Goal: Task Accomplishment & Management: Manage account settings

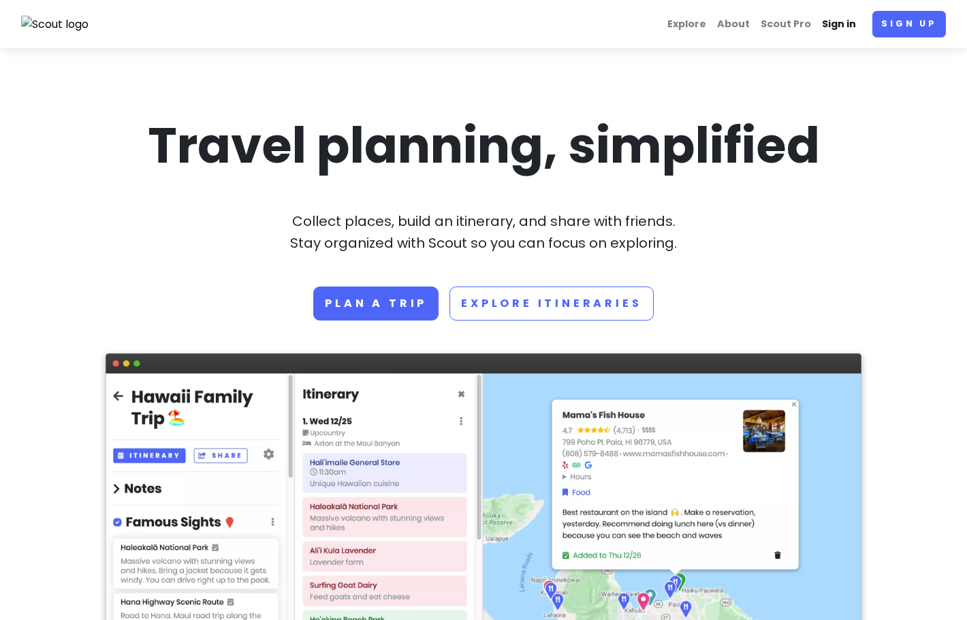
click at [838, 27] on link "Sign in" at bounding box center [838, 24] width 45 height 27
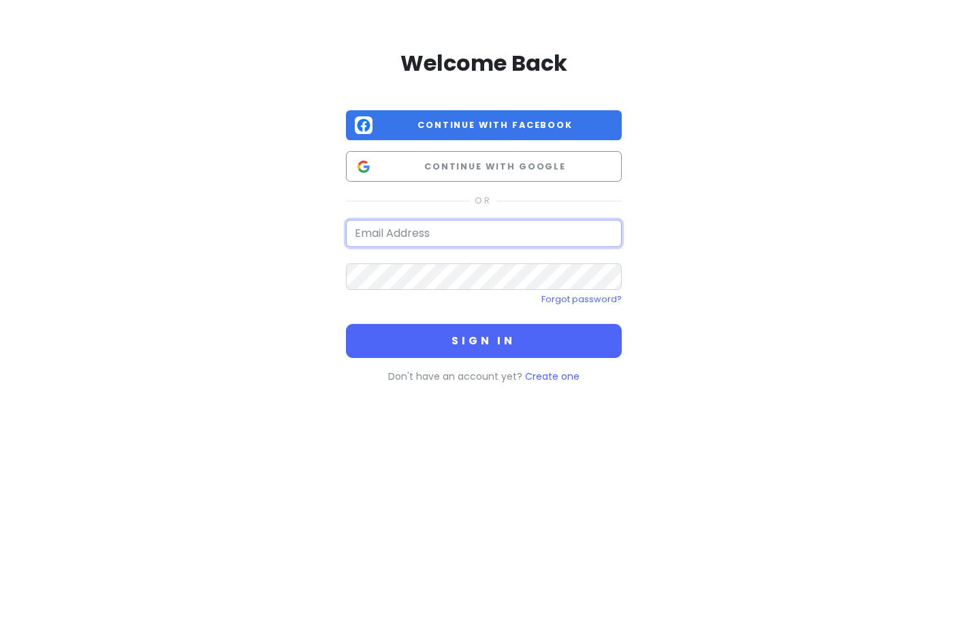
type input "[EMAIL_ADDRESS][DOMAIN_NAME]"
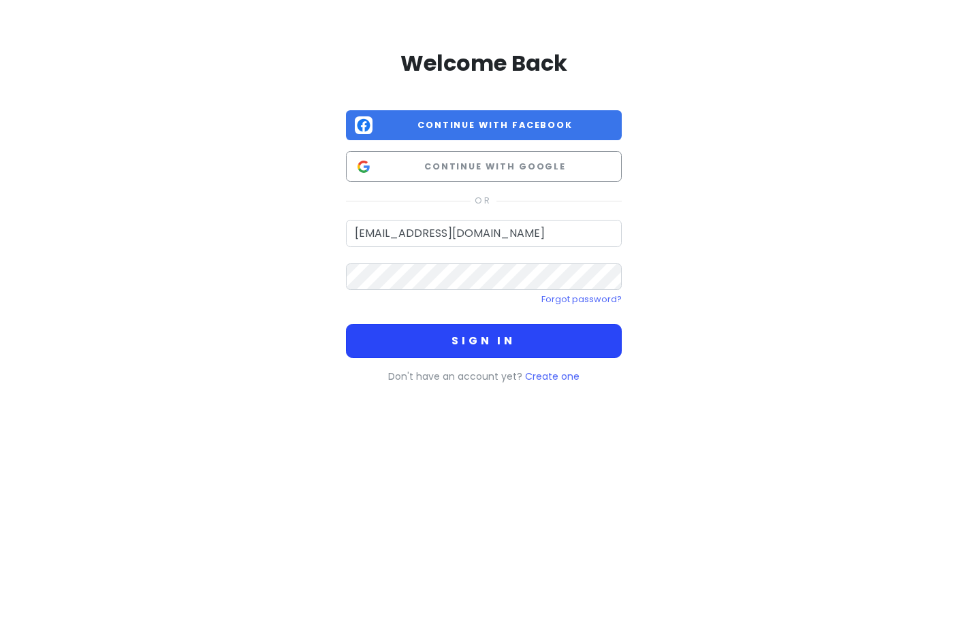
click at [488, 345] on button "Sign in" at bounding box center [484, 341] width 276 height 34
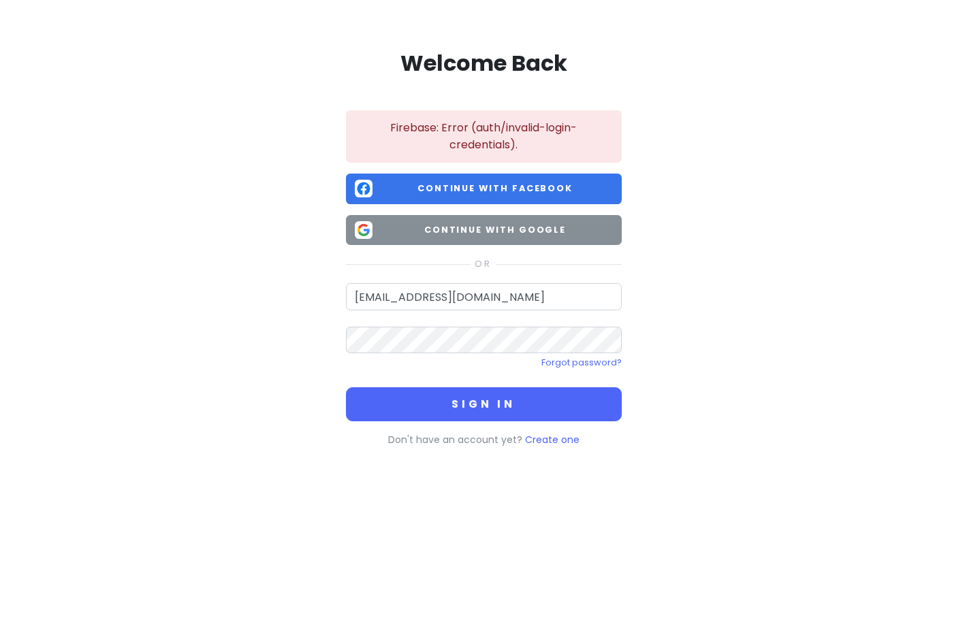
click at [515, 228] on span "Continue with Google" at bounding box center [495, 230] width 235 height 14
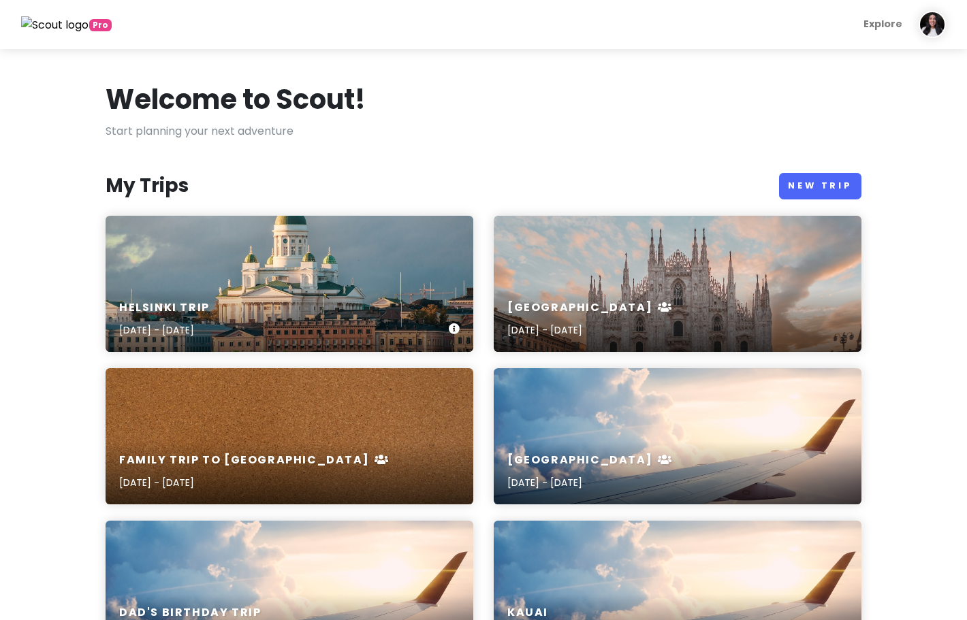
click at [308, 278] on div "[GEOGRAPHIC_DATA] Trip [DATE] - [DATE]" at bounding box center [290, 284] width 368 height 136
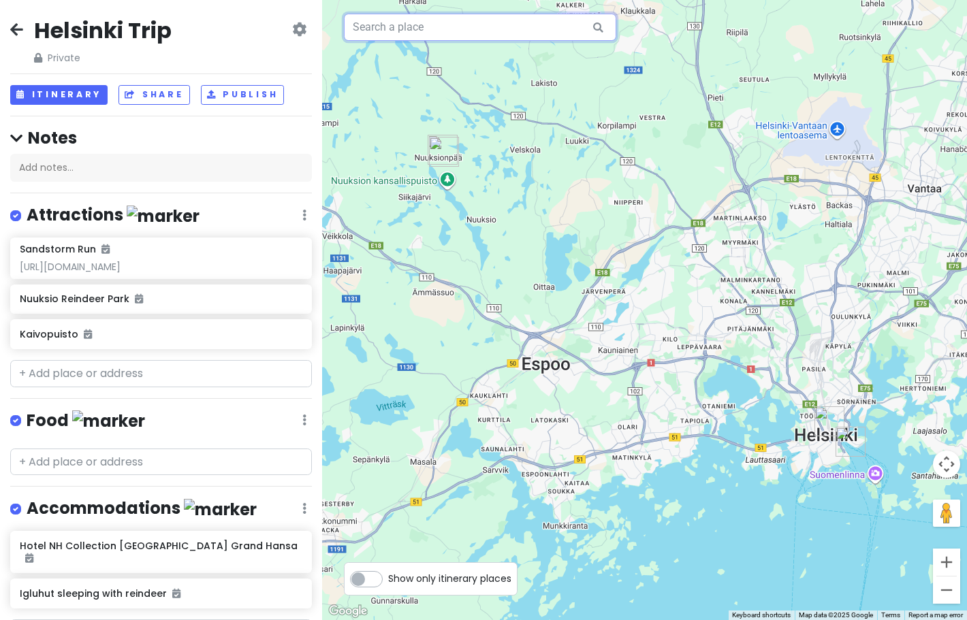
click at [506, 35] on input "text" at bounding box center [480, 27] width 272 height 27
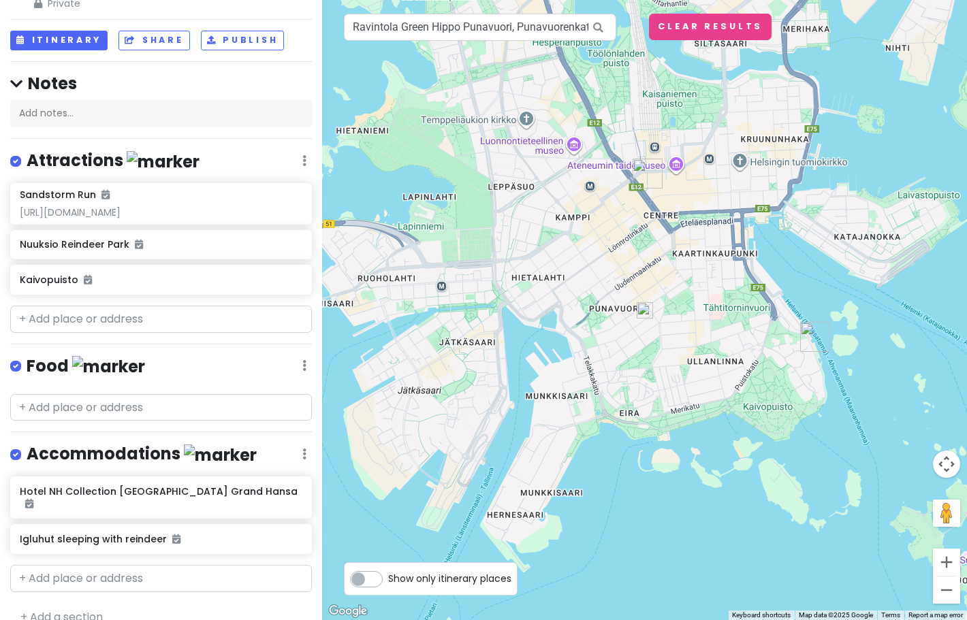
scroll to position [14, 0]
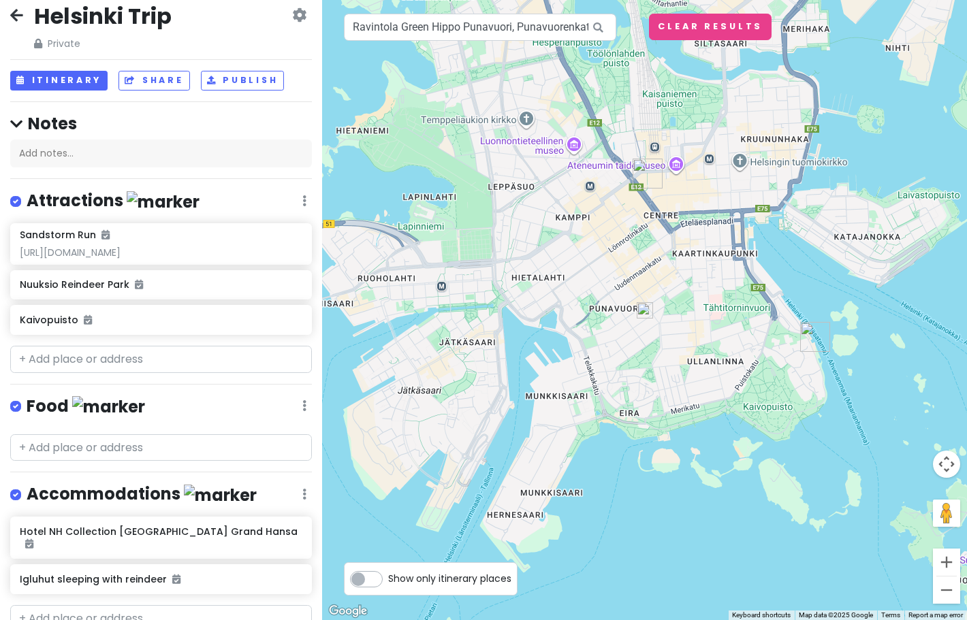
click at [812, 336] on img "Kaivopuisto" at bounding box center [815, 337] width 30 height 30
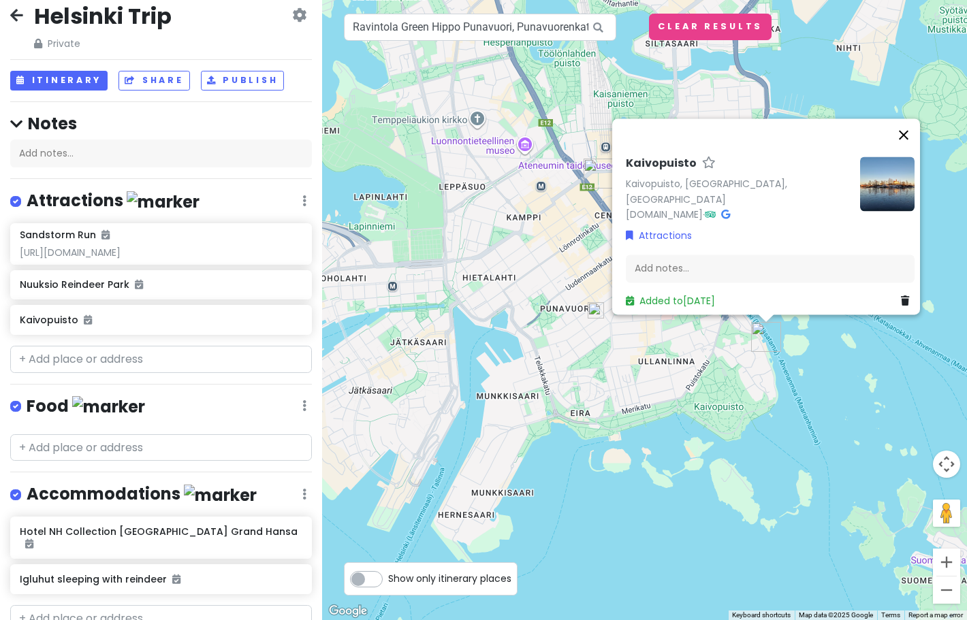
click at [909, 140] on button "Close" at bounding box center [903, 134] width 33 height 33
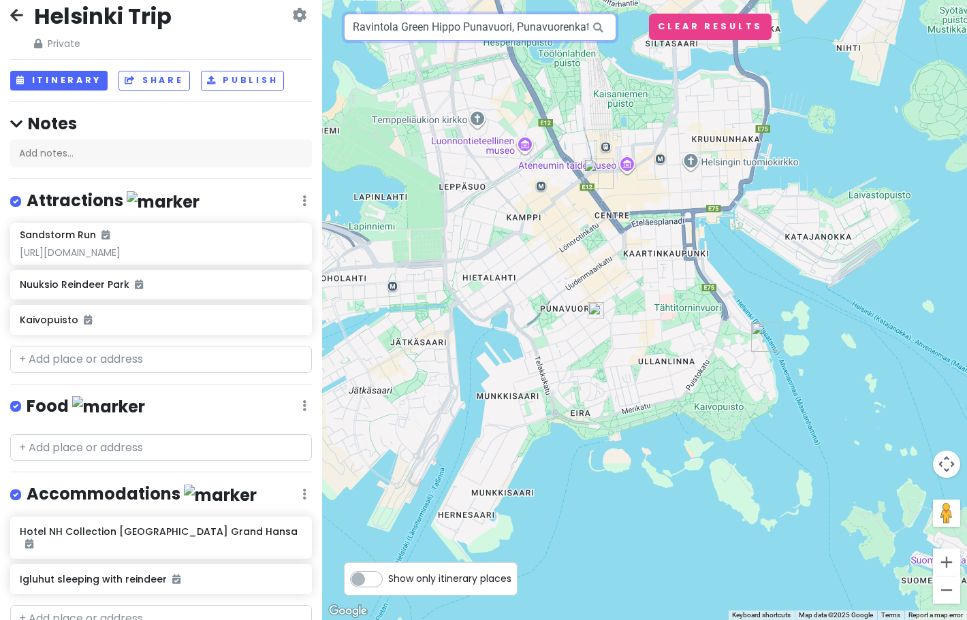
click at [502, 31] on input "Ravintola Green Hippo Punavuori, Punavuorenkatu, [GEOGRAPHIC_DATA], [GEOGRAPHIC…" at bounding box center [480, 27] width 272 height 27
click at [598, 27] on icon at bounding box center [598, 28] width 31 height 28
click at [521, 25] on input "Ravintola Green Hippo Punavuori, Punavuorenkatu, [GEOGRAPHIC_DATA], [GEOGRAPHIC…" at bounding box center [480, 27] width 272 height 27
click at [701, 27] on button "Clear Results" at bounding box center [710, 27] width 123 height 27
click at [502, 24] on input "Ravintola Green Hippo Punavuori, Punavuorenkatu, [GEOGRAPHIC_DATA], [GEOGRAPHIC…" at bounding box center [480, 27] width 272 height 27
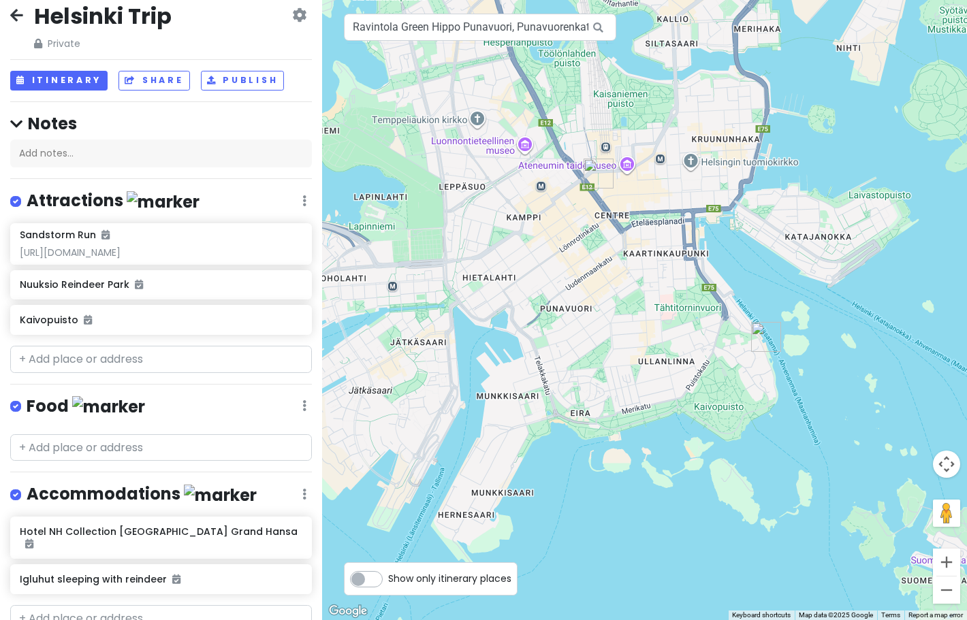
click at [597, 33] on icon at bounding box center [598, 28] width 31 height 28
click at [597, 27] on icon at bounding box center [598, 28] width 31 height 28
click at [596, 175] on img "Hotel NH Collection Helsinki Grand Hansa" at bounding box center [598, 174] width 30 height 30
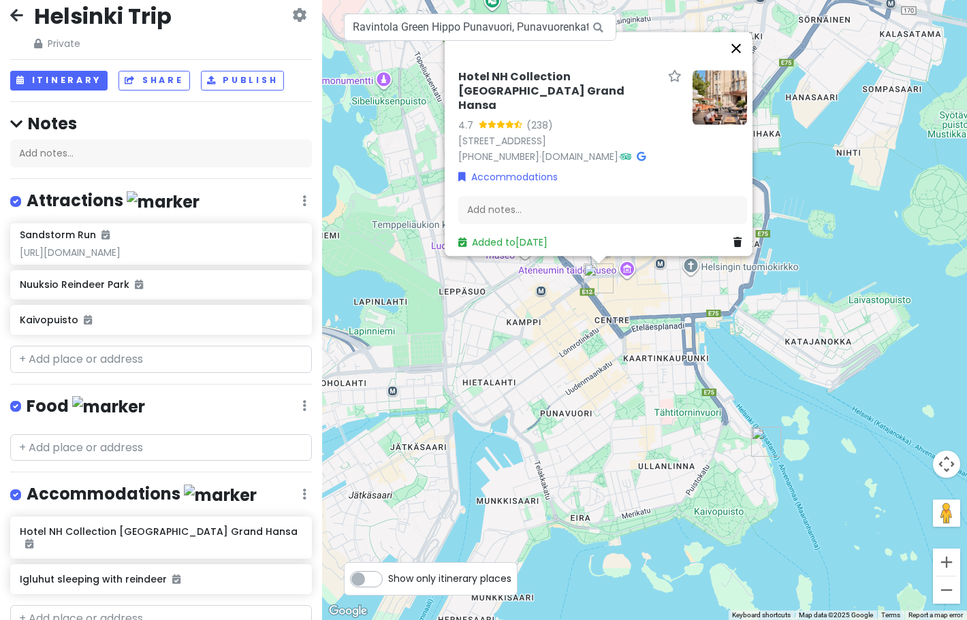
click at [746, 57] on button "Close" at bounding box center [736, 48] width 33 height 33
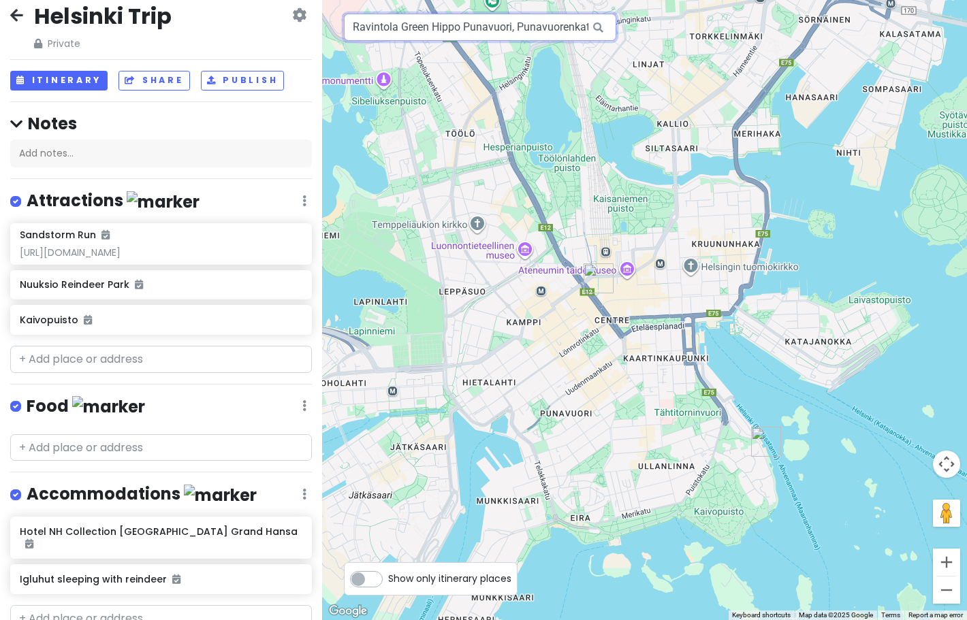
drag, startPoint x: 577, startPoint y: 25, endPoint x: 566, endPoint y: 25, distance: 10.2
click at [566, 25] on input "Ravintola Green Hippo Punavuori, Punavuorenkatu, [GEOGRAPHIC_DATA], [GEOGRAPHIC…" at bounding box center [480, 27] width 272 height 27
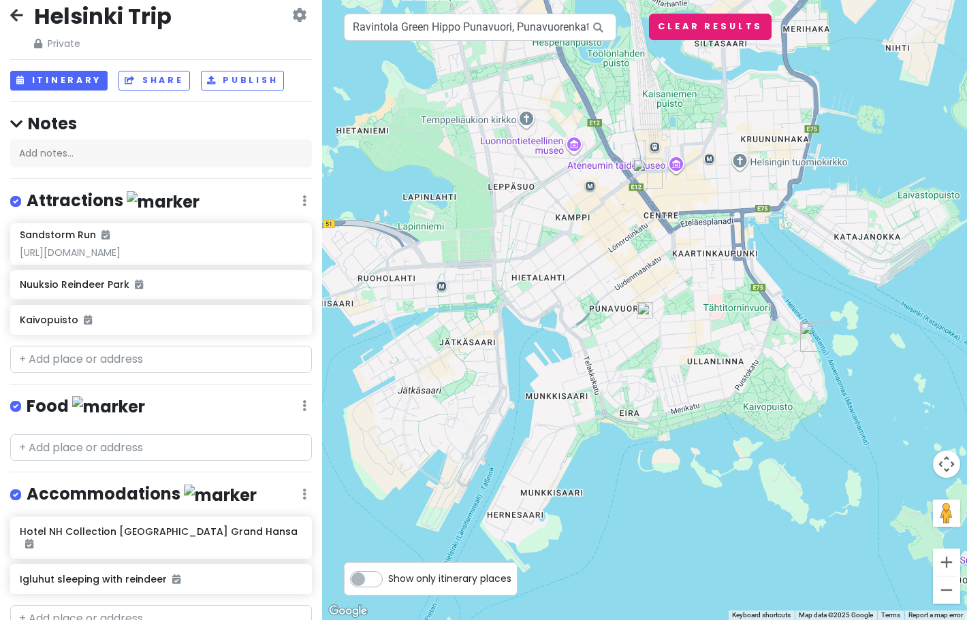
click at [731, 25] on button "Clear Results" at bounding box center [710, 27] width 123 height 27
click at [500, 33] on input "Ravintola Green Hippo Punavuori, Punavuorenkatu, [GEOGRAPHIC_DATA], [GEOGRAPHIC…" at bounding box center [480, 27] width 272 height 27
drag, startPoint x: 353, startPoint y: 29, endPoint x: 679, endPoint y: 52, distance: 327.0
click at [679, 52] on div "Ravintola Green Hippo Punavuori, [GEOGRAPHIC_DATA] Keyboard shortcuts Map Data …" at bounding box center [644, 310] width 645 height 620
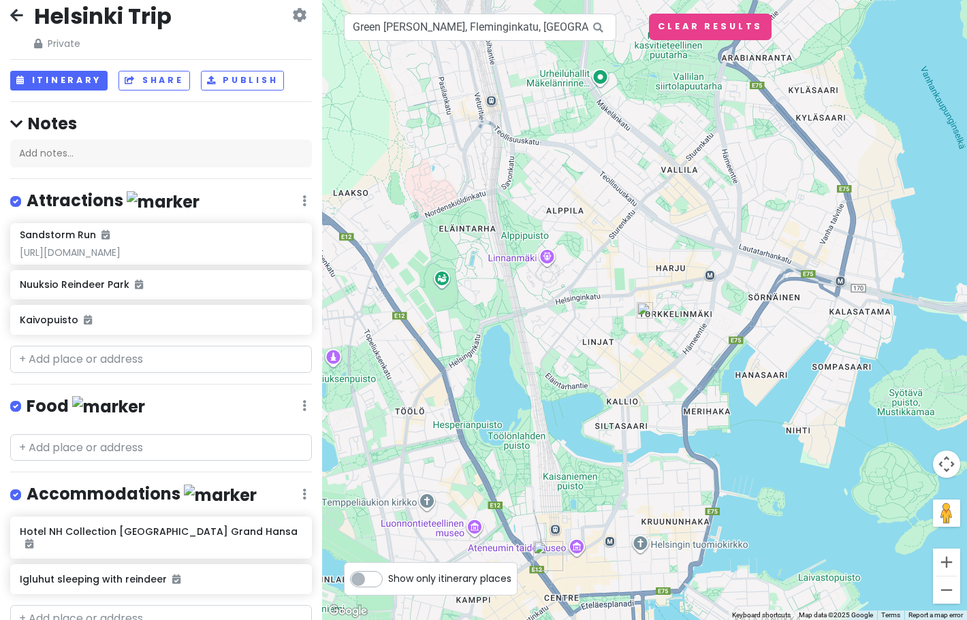
click at [645, 314] on img at bounding box center [645, 310] width 16 height 16
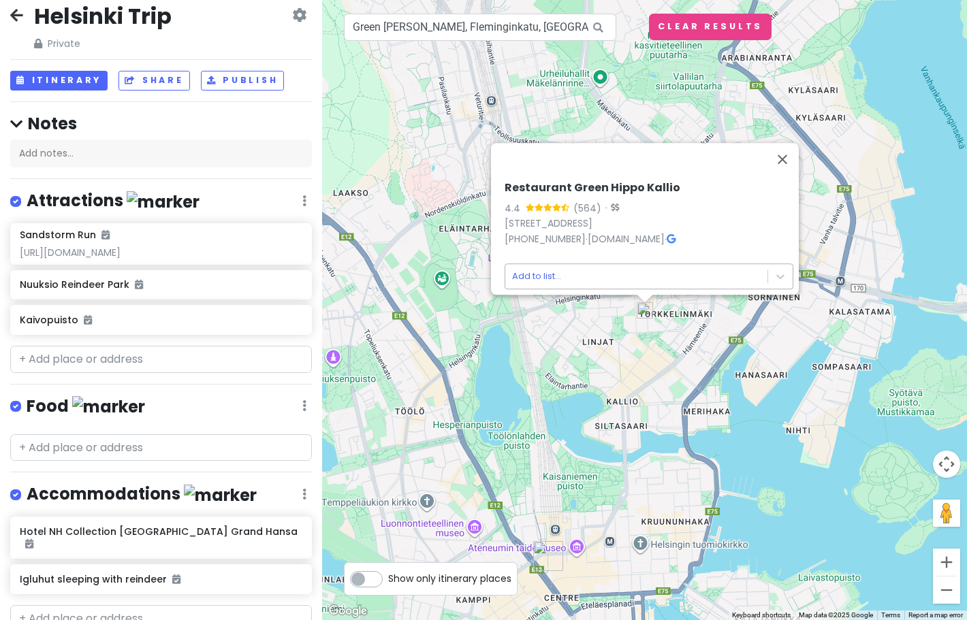
click at [534, 268] on body "[GEOGRAPHIC_DATA] Trip Private Change Dates Make a Copy Delete Trip Give Feedba…" at bounding box center [483, 310] width 967 height 620
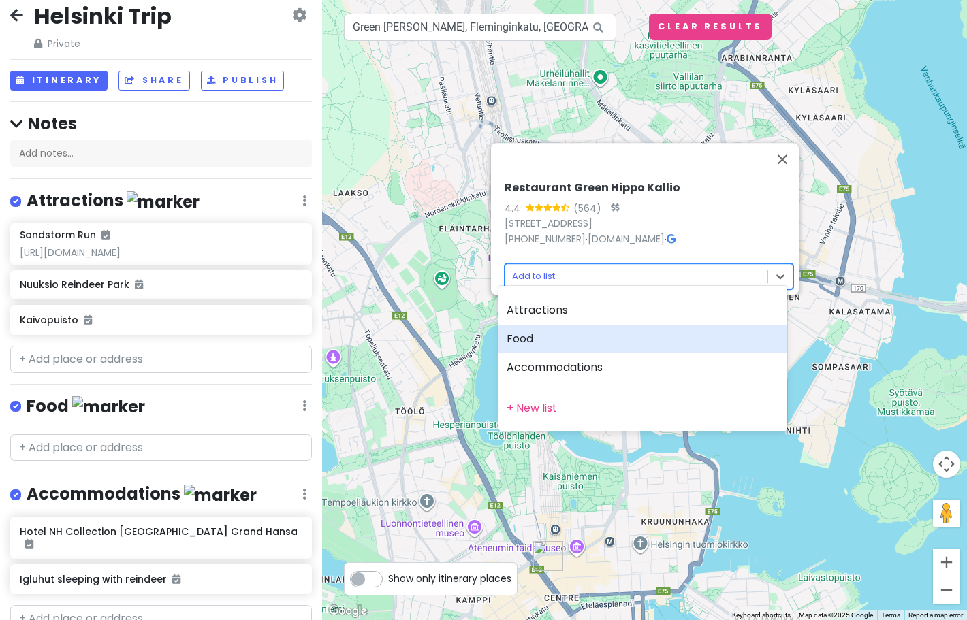
click at [534, 341] on div "Food" at bounding box center [642, 339] width 289 height 29
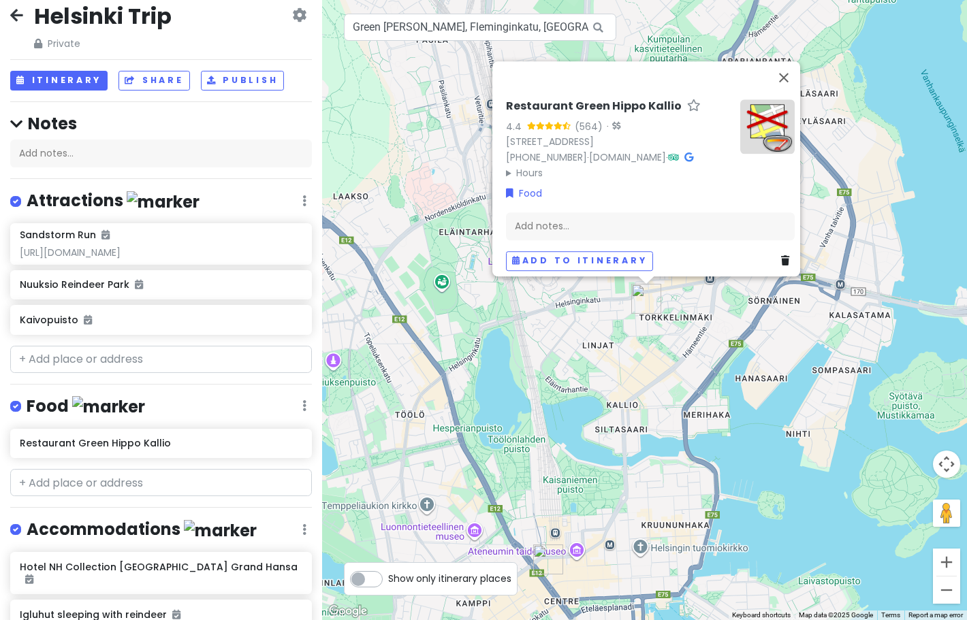
click at [596, 27] on icon at bounding box center [598, 28] width 31 height 28
drag, startPoint x: 415, startPoint y: 25, endPoint x: 707, endPoint y: 27, distance: 292.1
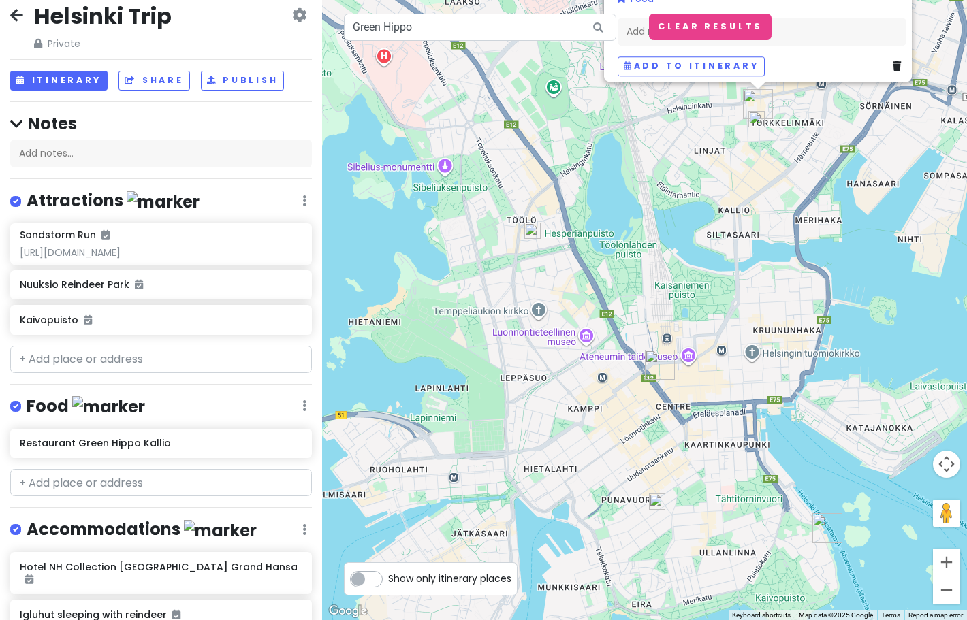
click at [532, 231] on img at bounding box center [532, 231] width 16 height 16
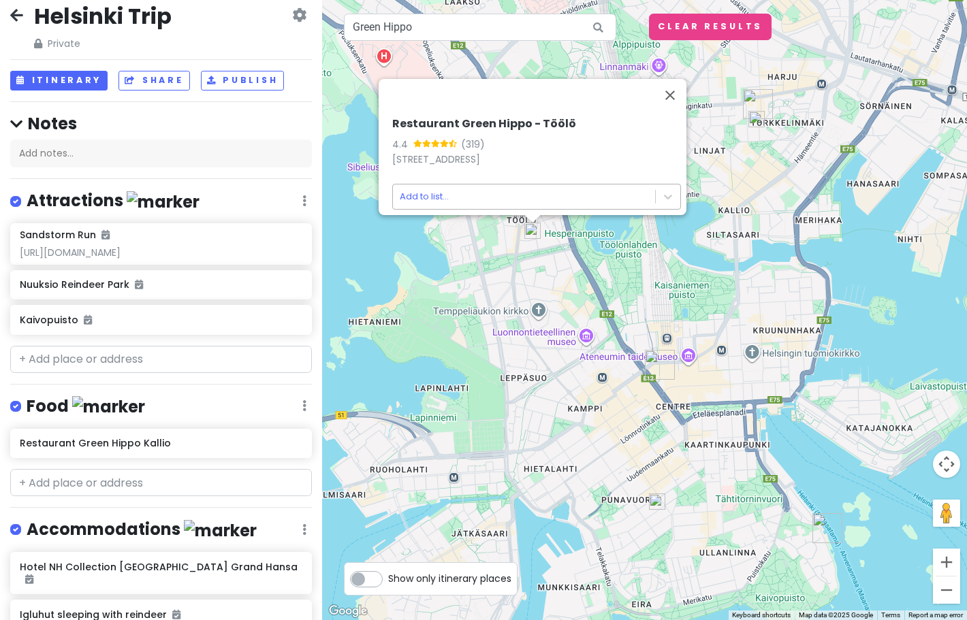
click at [519, 187] on body "[GEOGRAPHIC_DATA] Trip Private Change Dates Make a Copy Delete Trip Give Feedba…" at bounding box center [483, 310] width 967 height 620
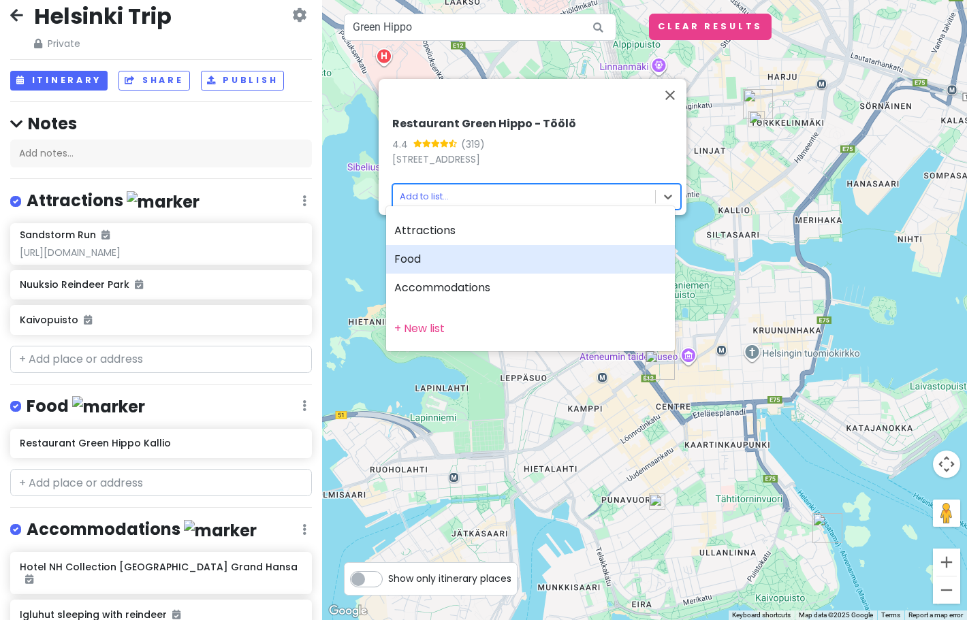
click at [486, 257] on div "Food" at bounding box center [530, 259] width 289 height 29
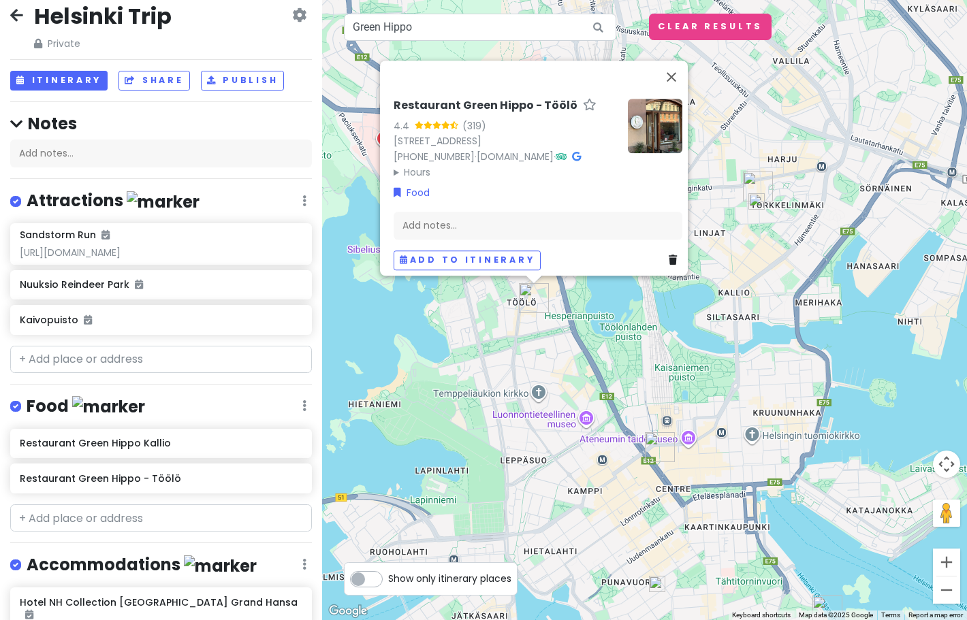
click at [658, 583] on img at bounding box center [657, 584] width 16 height 16
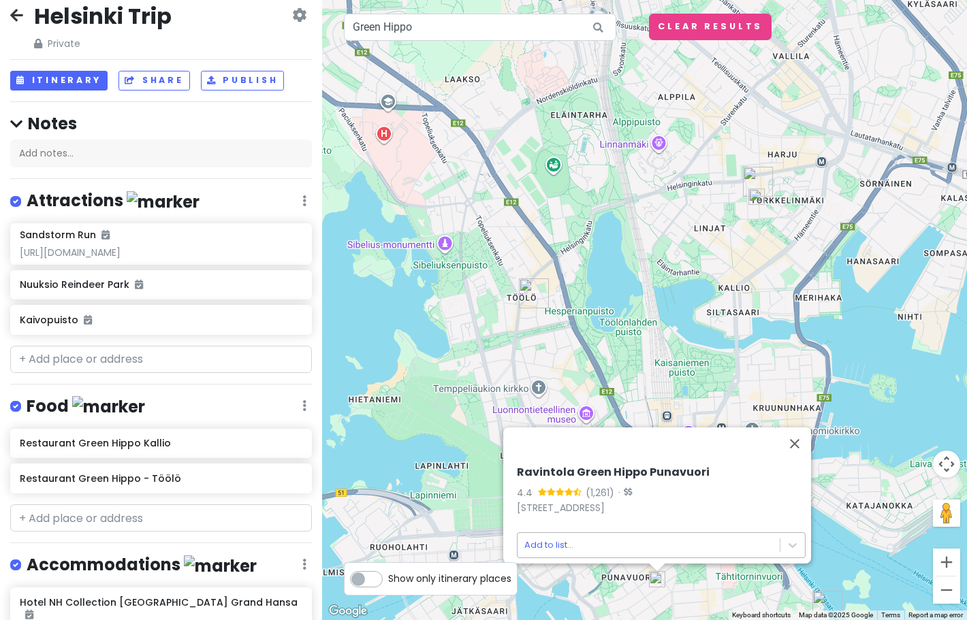
click at [625, 532] on body "[GEOGRAPHIC_DATA] Trip Private Change Dates Make a Copy Delete Trip Give Feedba…" at bounding box center [483, 310] width 967 height 620
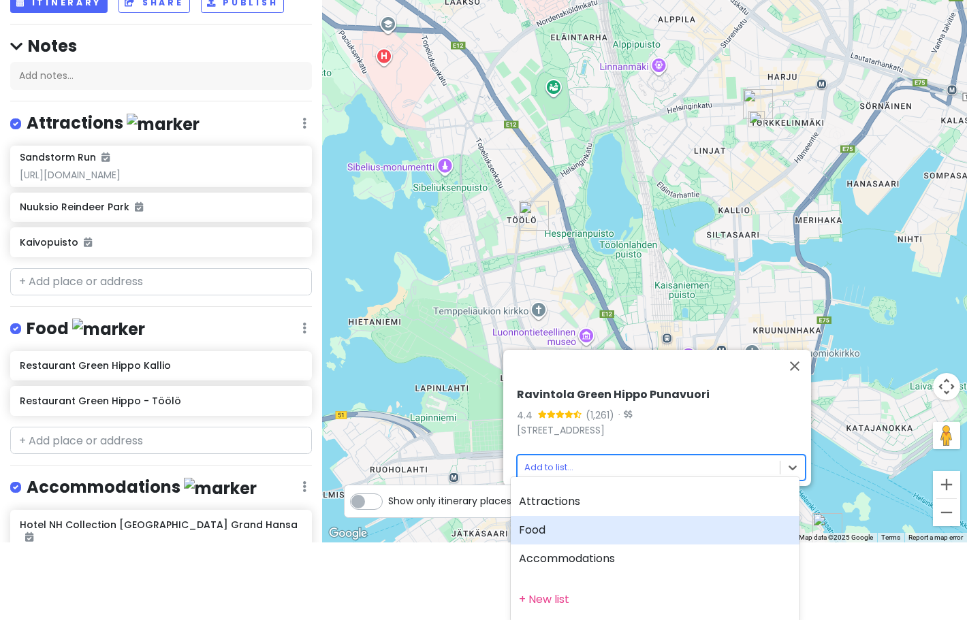
click at [592, 533] on div "Food" at bounding box center [655, 530] width 289 height 29
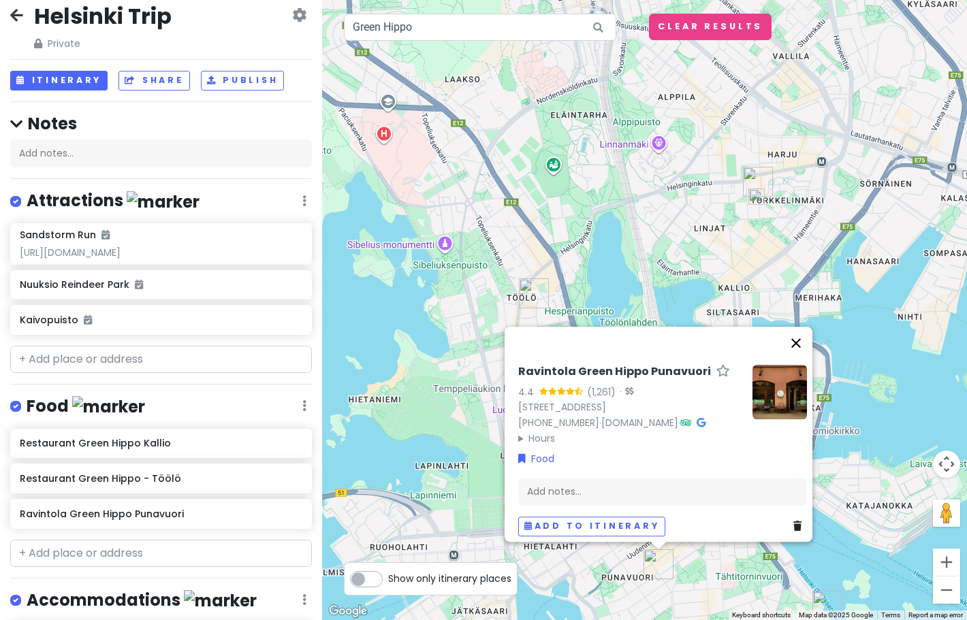
click at [803, 327] on button "Close" at bounding box center [796, 343] width 33 height 33
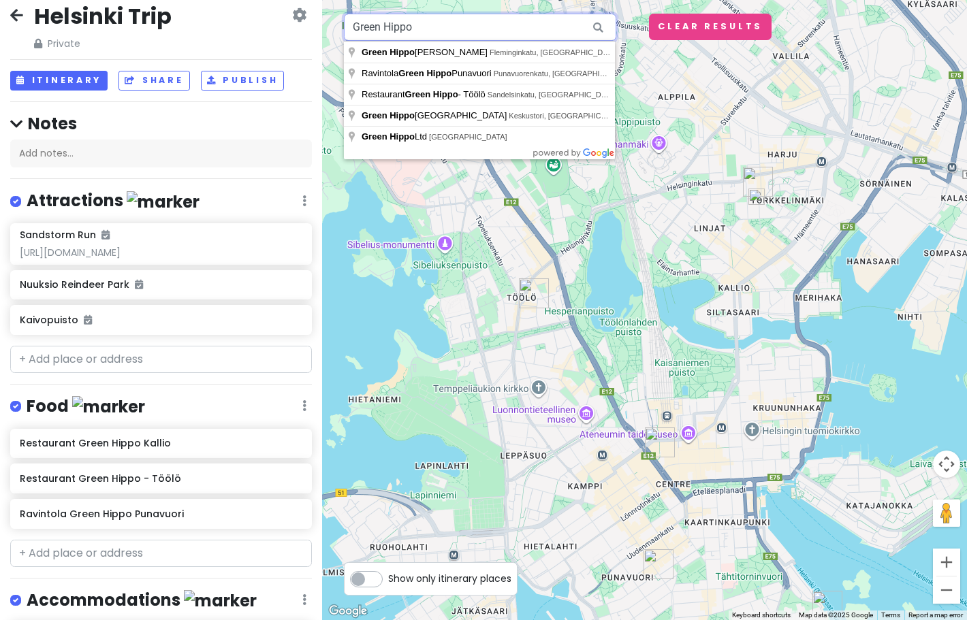
click at [574, 31] on input "Green Hippo" at bounding box center [480, 27] width 272 height 27
type input "G"
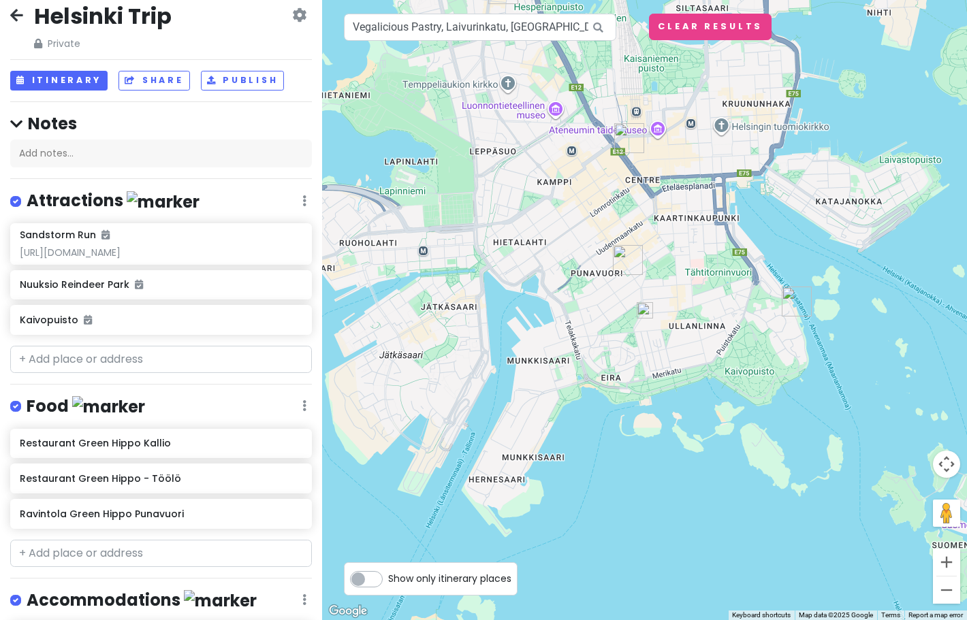
click at [647, 311] on img at bounding box center [645, 310] width 16 height 16
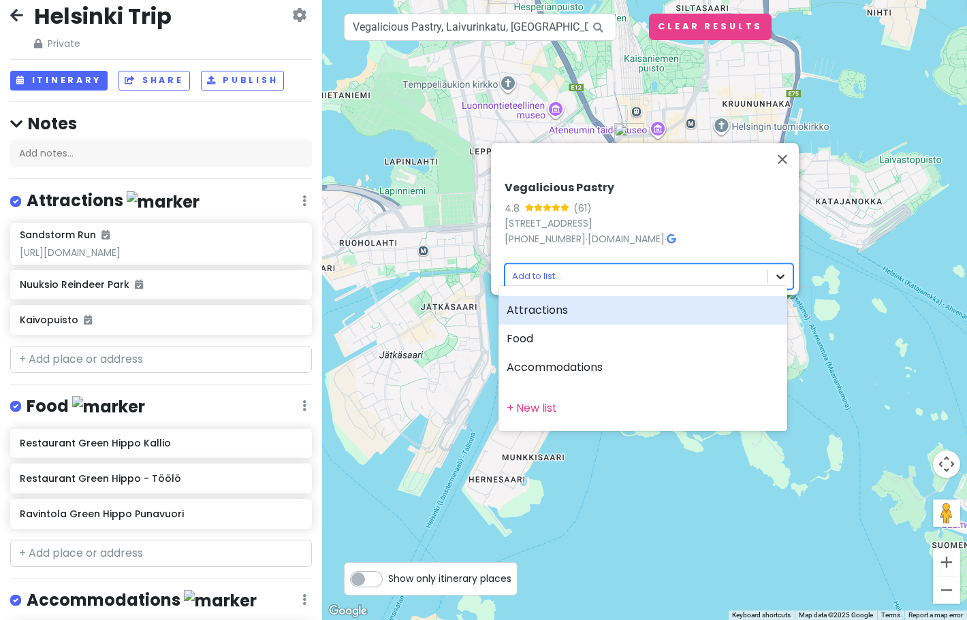
click at [767, 268] on body "[GEOGRAPHIC_DATA] Trip Private Change Dates Make a Copy Delete Trip Give Feedba…" at bounding box center [483, 310] width 967 height 620
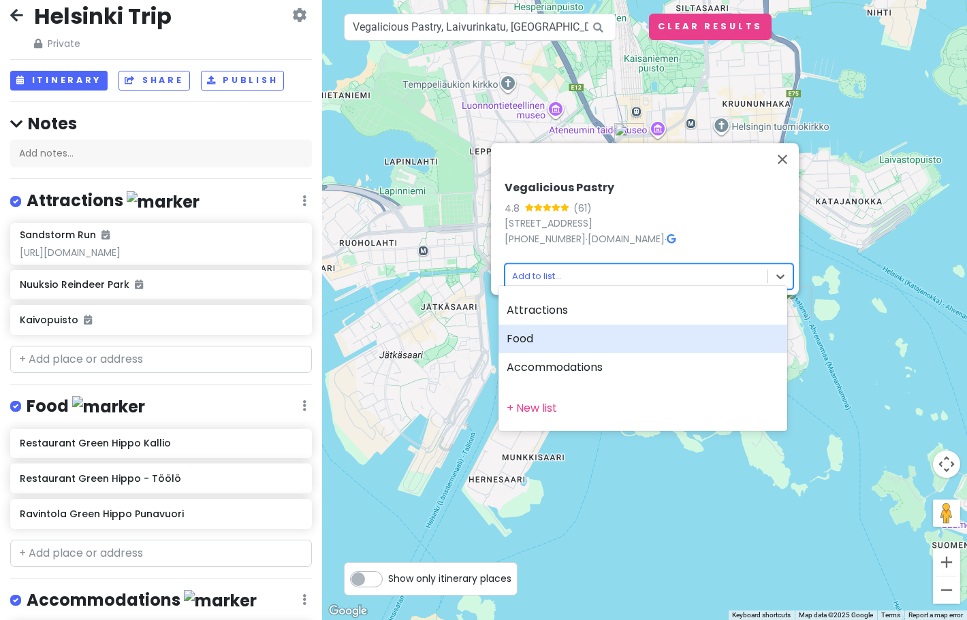
click at [673, 340] on div "Food" at bounding box center [642, 339] width 289 height 29
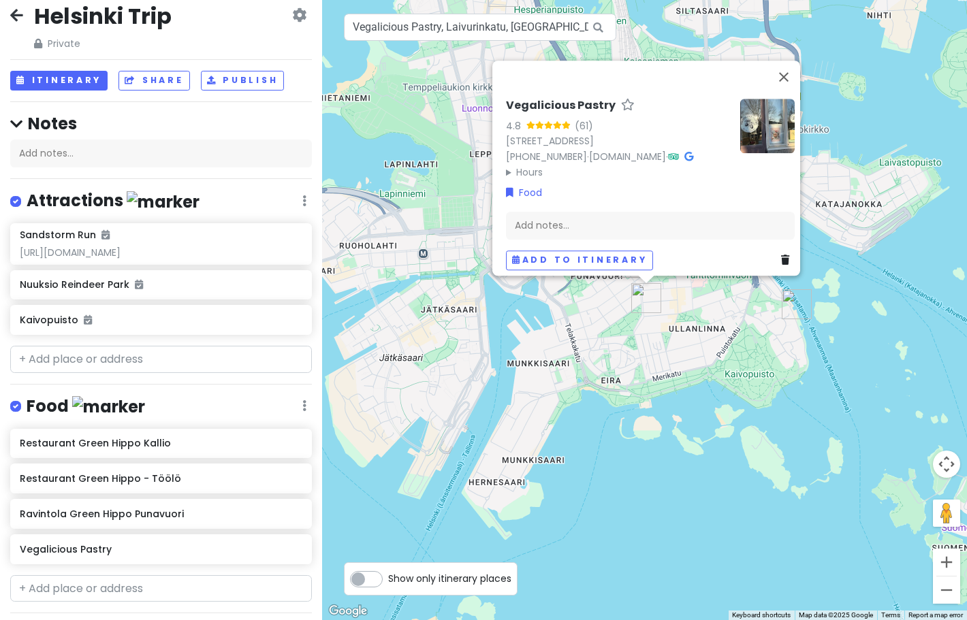
click at [594, 29] on icon at bounding box center [598, 28] width 31 height 28
drag, startPoint x: 353, startPoint y: 29, endPoint x: 644, endPoint y: 67, distance: 293.9
click at [644, 67] on div "Vegalicious Pastry 4.8 (61) [STREET_ADDRESS] [PHONE_NUMBER] · [DOMAIN_NAME] · H…" at bounding box center [644, 310] width 645 height 620
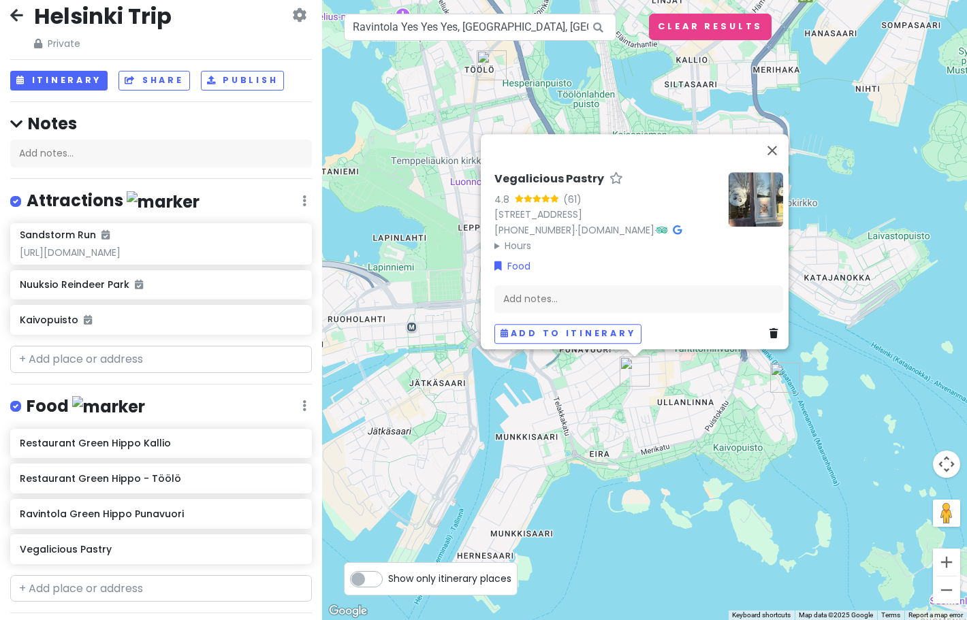
click at [491, 63] on img "Restaurant Green Hippo - Töölö" at bounding box center [492, 65] width 30 height 30
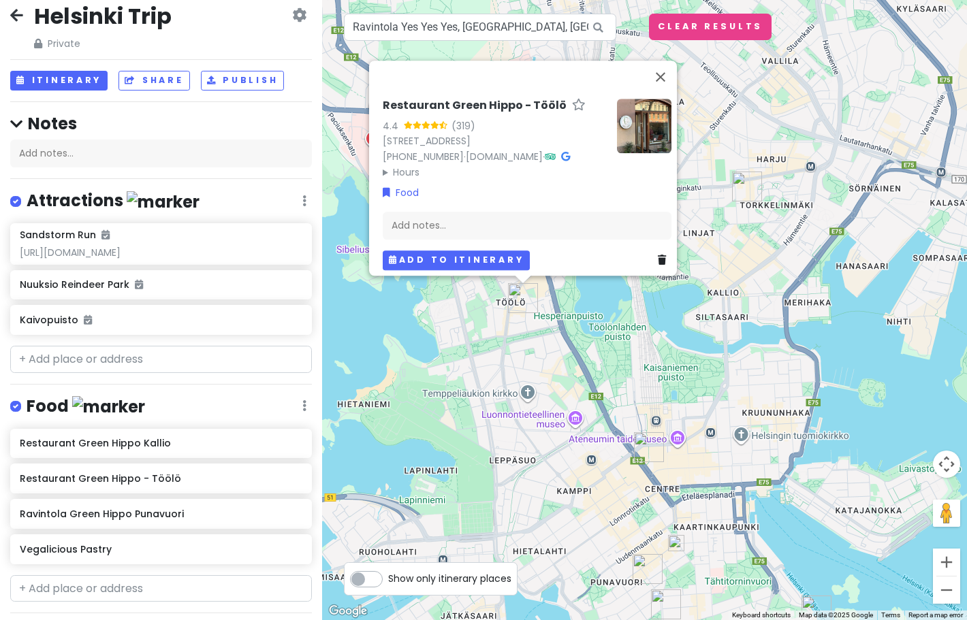
click at [438, 255] on button "Add to itinerary" at bounding box center [456, 261] width 147 height 20
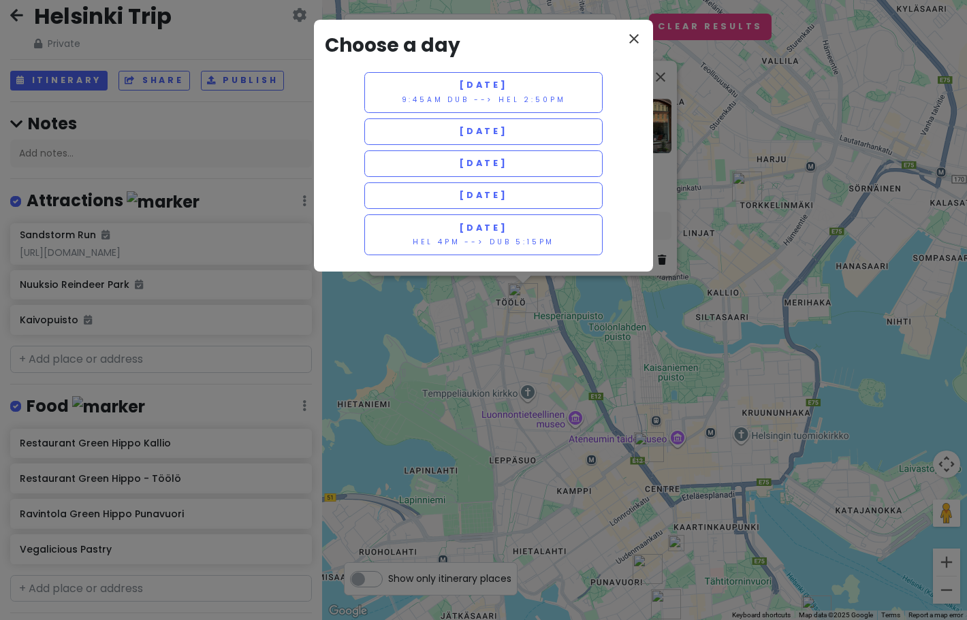
click at [632, 40] on icon "close" at bounding box center [634, 39] width 16 height 16
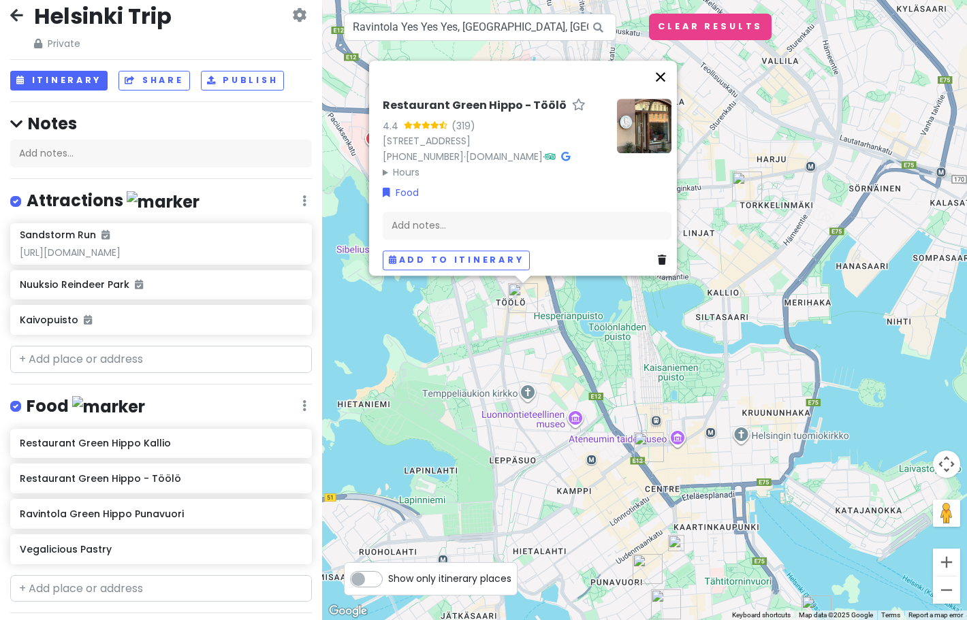
click at [665, 61] on button "Close" at bounding box center [660, 77] width 33 height 33
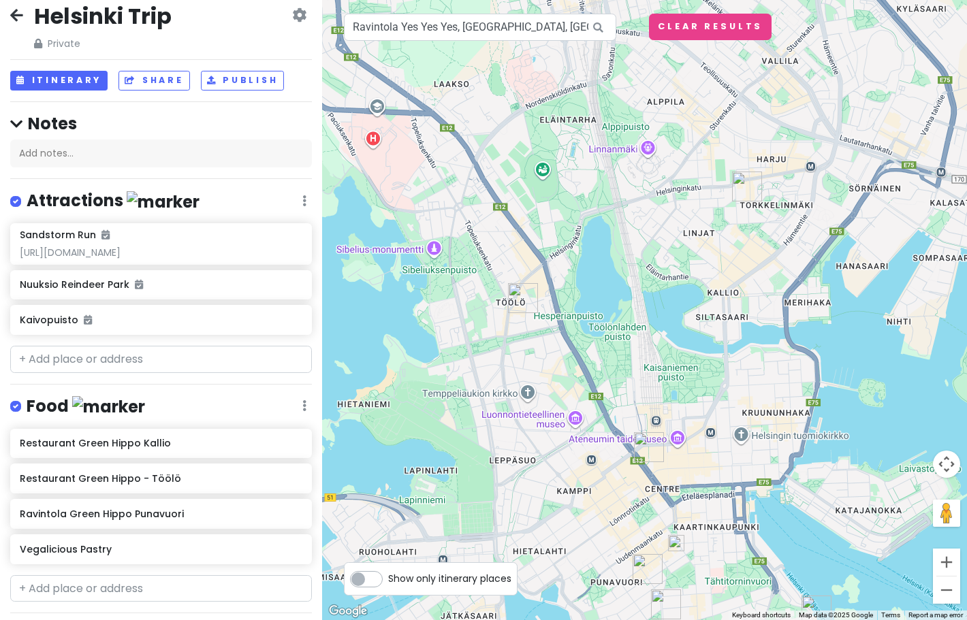
click at [679, 543] on img at bounding box center [676, 543] width 16 height 16
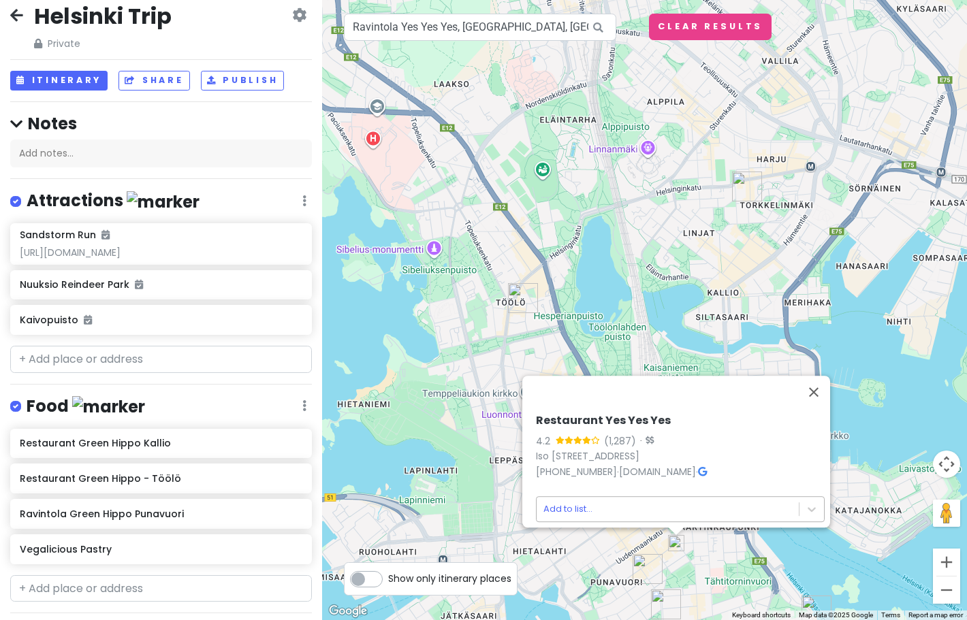
click at [647, 507] on body "[GEOGRAPHIC_DATA] Trip Private Change Dates Make a Copy Delete Trip Give Feedba…" at bounding box center [483, 310] width 967 height 620
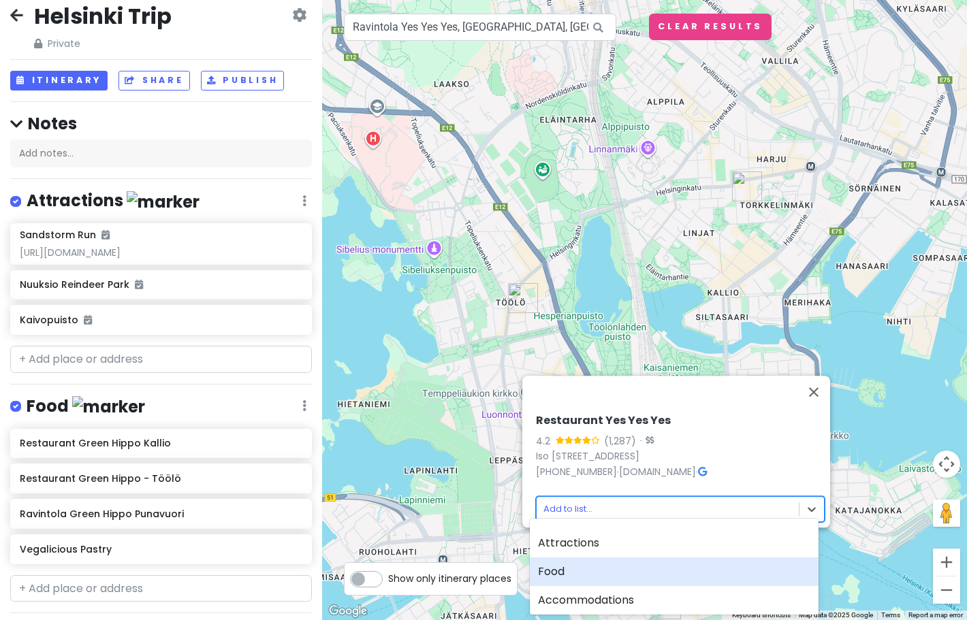
click at [638, 567] on div "Food" at bounding box center [674, 572] width 289 height 29
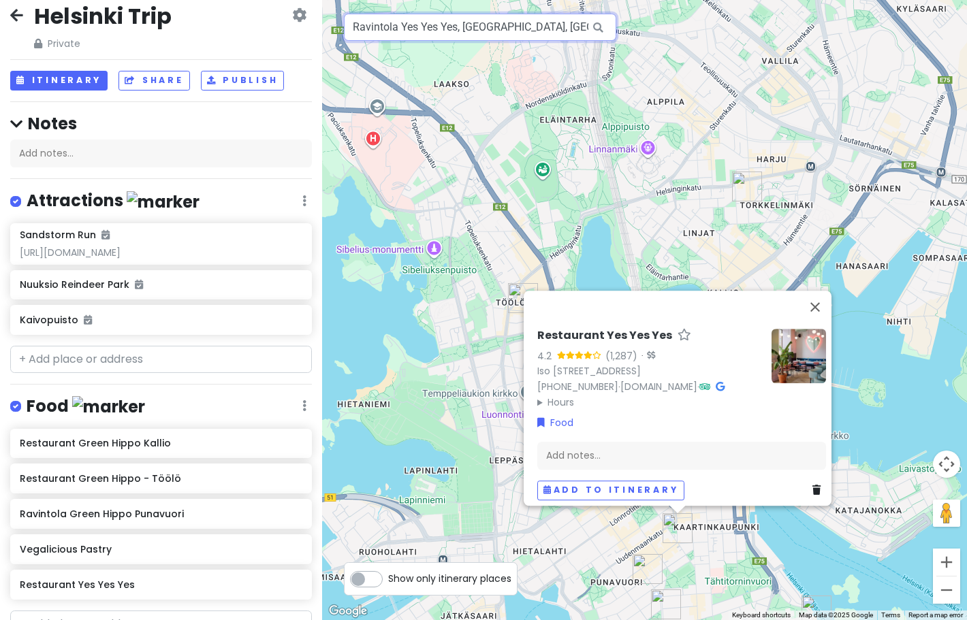
click at [562, 29] on input "Ravintola Yes Yes Yes, [GEOGRAPHIC_DATA], [GEOGRAPHIC_DATA], [GEOGRAPHIC_DATA]" at bounding box center [480, 27] width 272 height 27
drag, startPoint x: 359, startPoint y: 28, endPoint x: 532, endPoint y: 14, distance: 173.5
click at [532, 14] on input "Ravintola Yes Yes Yes, [GEOGRAPHIC_DATA], [GEOGRAPHIC_DATA], [GEOGRAPHIC_DATA]" at bounding box center [480, 27] width 272 height 27
drag, startPoint x: 582, startPoint y: 30, endPoint x: 346, endPoint y: 29, distance: 236.2
click at [346, 29] on input "Ravintola Yes Yes Yes, [GEOGRAPHIC_DATA], [GEOGRAPHIC_DATA], [GEOGRAPHIC_DATA]" at bounding box center [480, 27] width 272 height 27
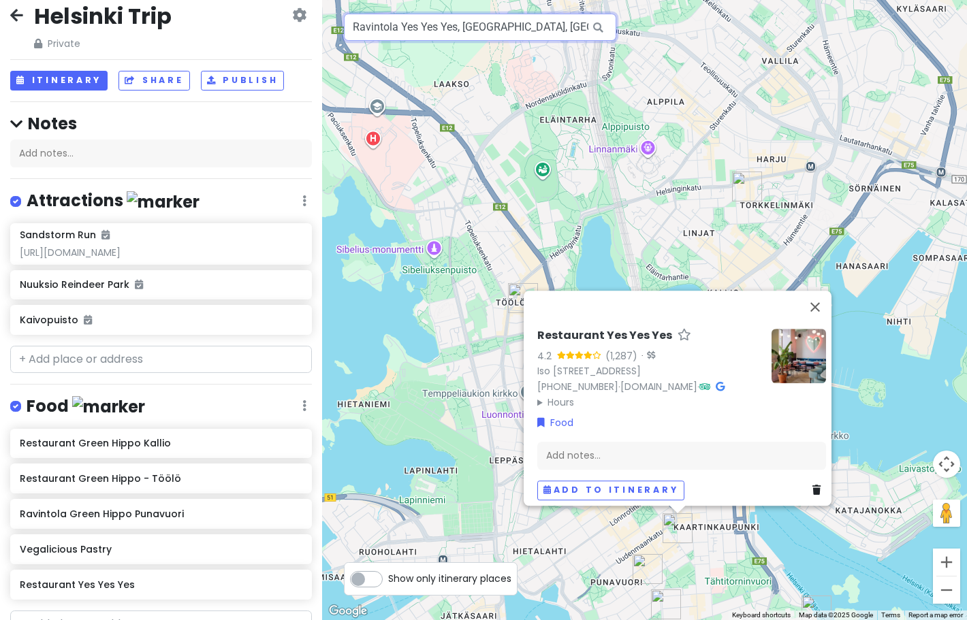
type input "ki, [GEOGRAPHIC_DATA]"
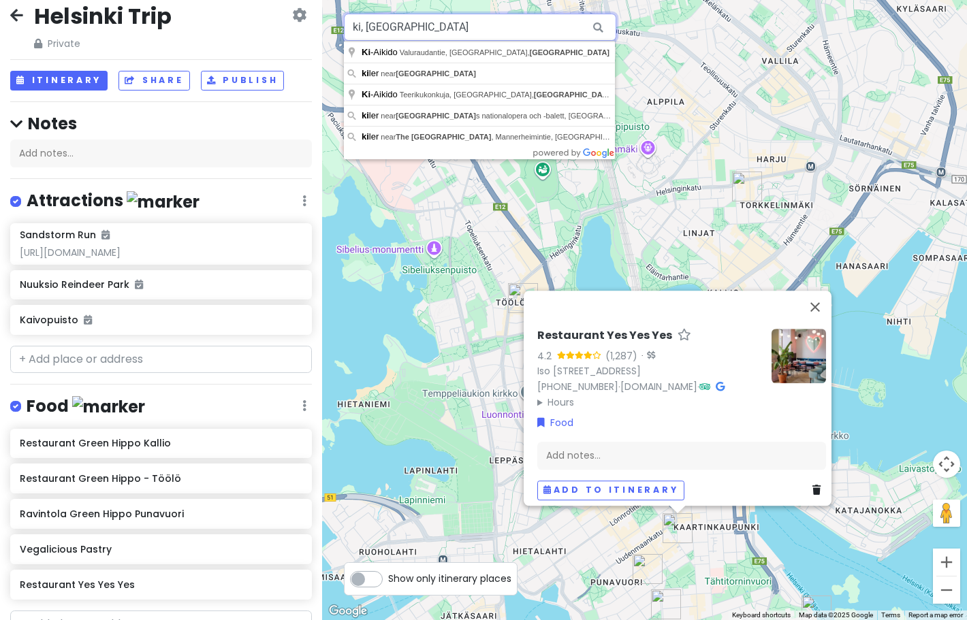
drag, startPoint x: 453, startPoint y: 25, endPoint x: 376, endPoint y: 14, distance: 78.3
click at [376, 14] on input "ki, [GEOGRAPHIC_DATA]" at bounding box center [480, 27] width 272 height 27
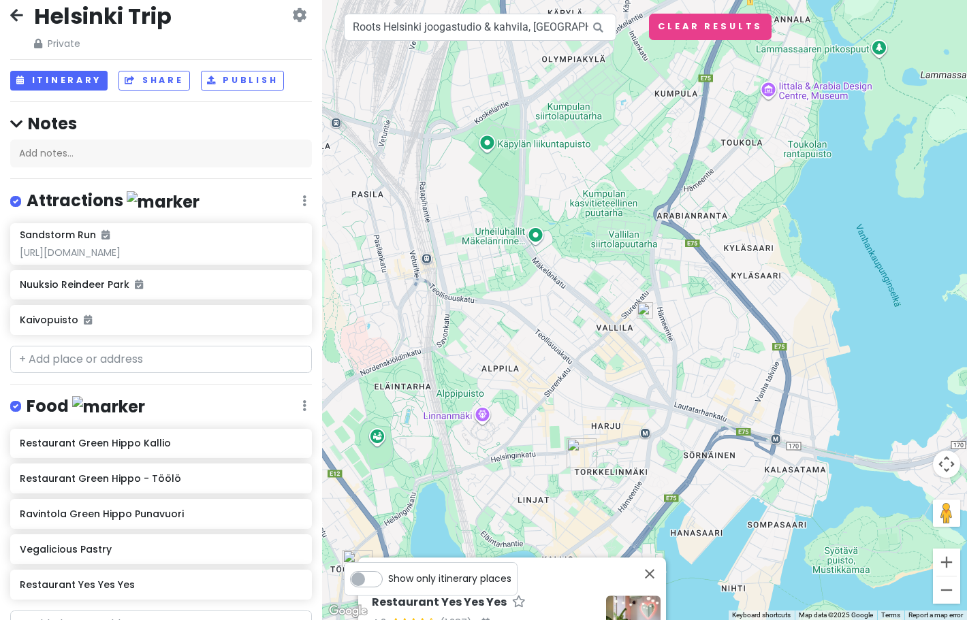
click at [647, 310] on img at bounding box center [645, 310] width 16 height 16
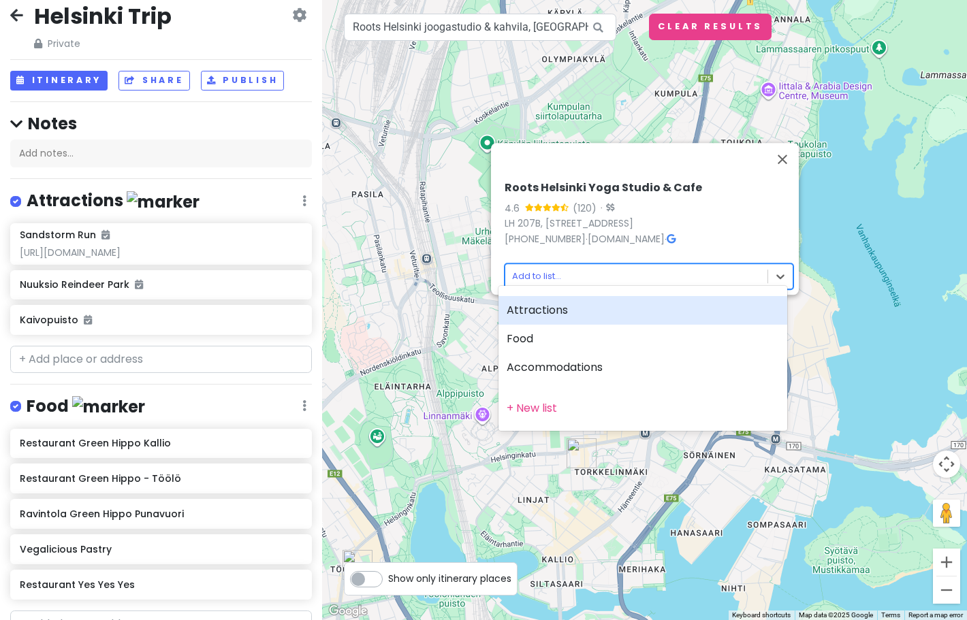
click at [631, 273] on body "[GEOGRAPHIC_DATA] Trip Private Change Dates Make a Copy Delete Trip Give Feedba…" at bounding box center [483, 310] width 967 height 620
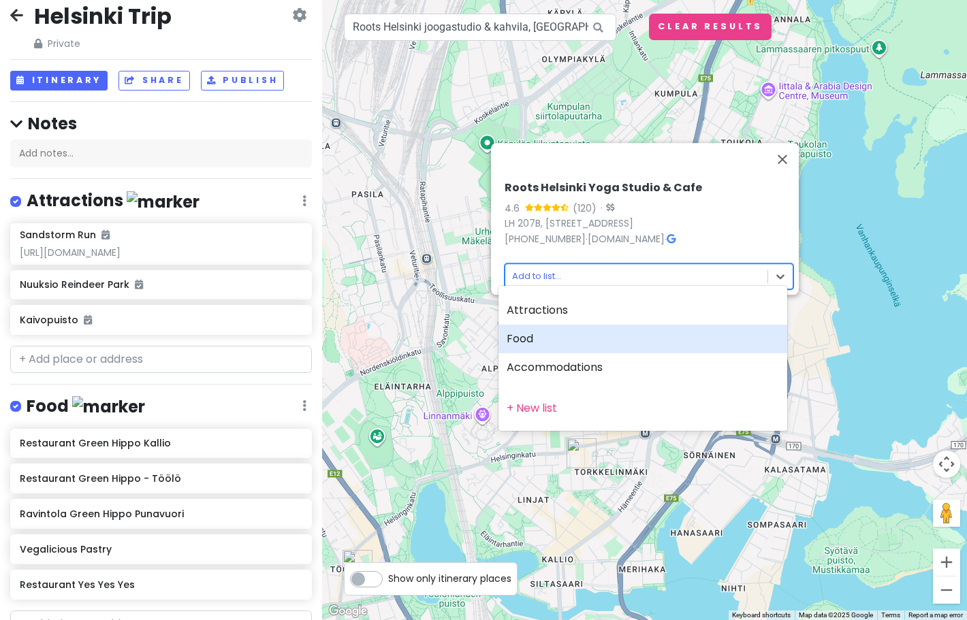
click at [608, 336] on div "Food" at bounding box center [642, 339] width 289 height 29
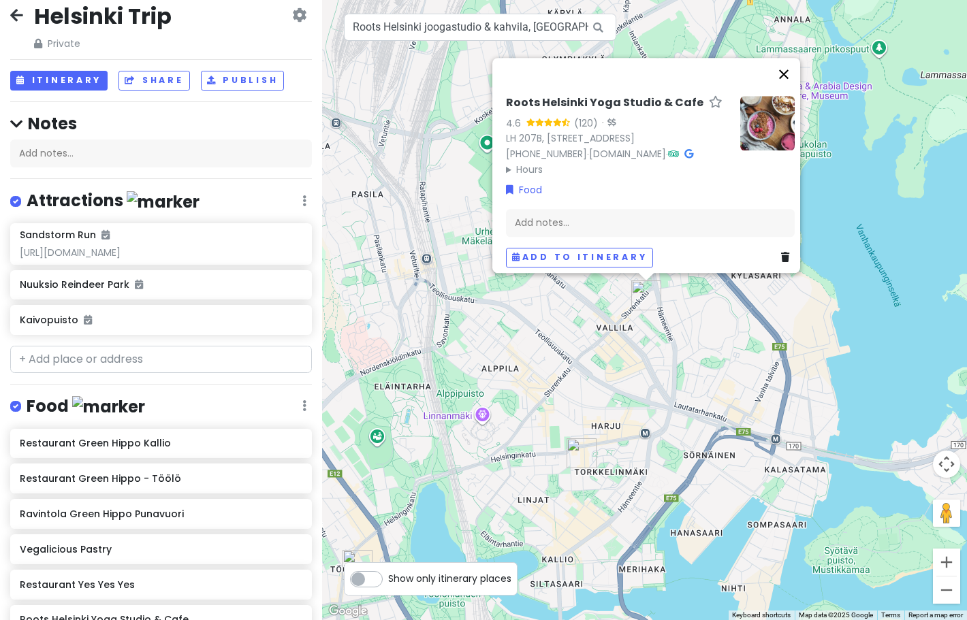
click at [791, 74] on button "Close" at bounding box center [783, 74] width 33 height 33
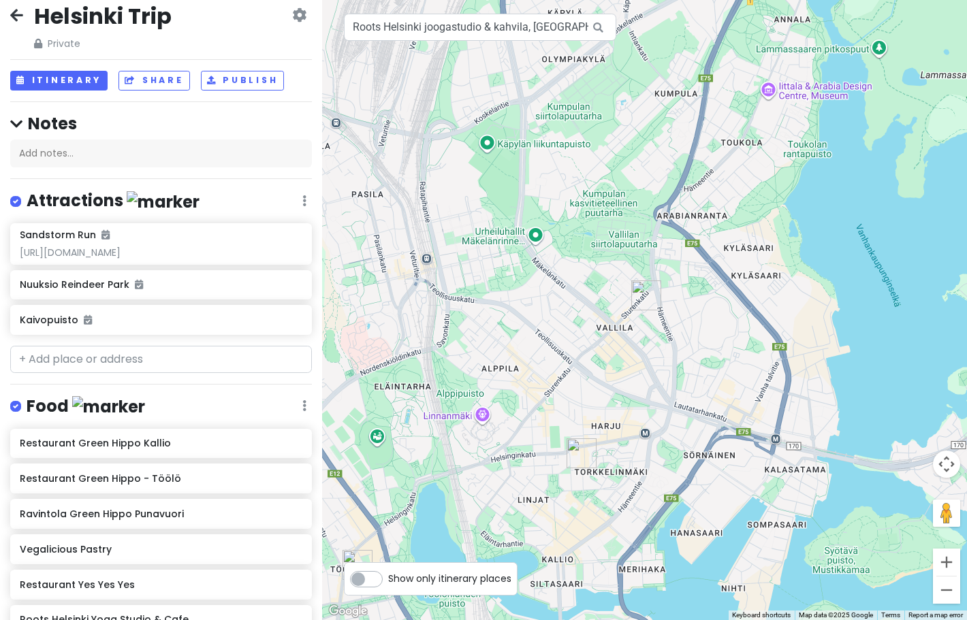
click at [595, 27] on icon at bounding box center [598, 28] width 31 height 28
drag, startPoint x: 354, startPoint y: 29, endPoint x: 647, endPoint y: 37, distance: 292.9
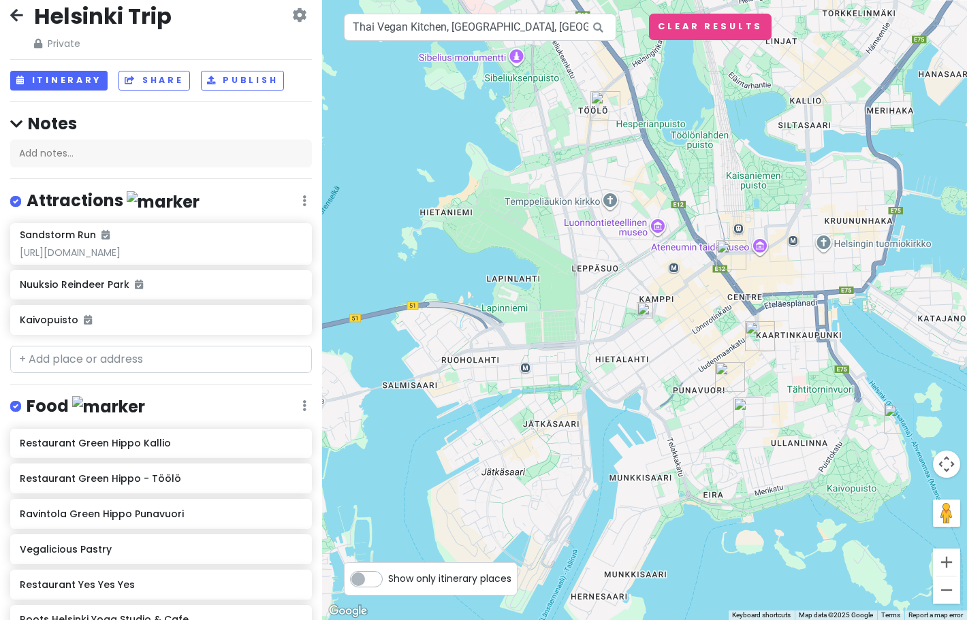
click at [646, 315] on img at bounding box center [645, 310] width 16 height 16
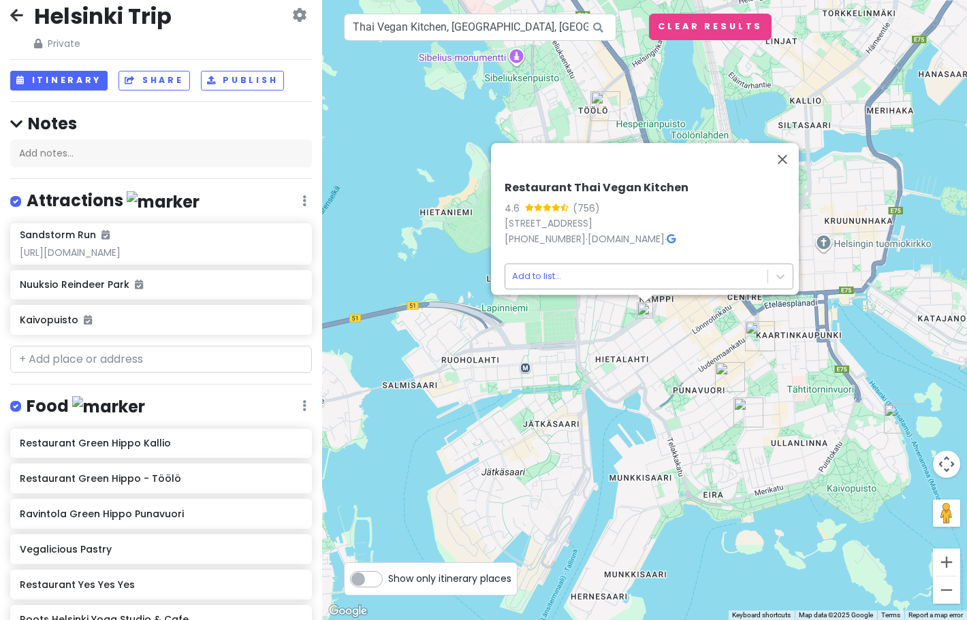
click at [634, 269] on body "[GEOGRAPHIC_DATA] Trip Private Change Dates Make a Copy Delete Trip Give Feedba…" at bounding box center [483, 310] width 967 height 620
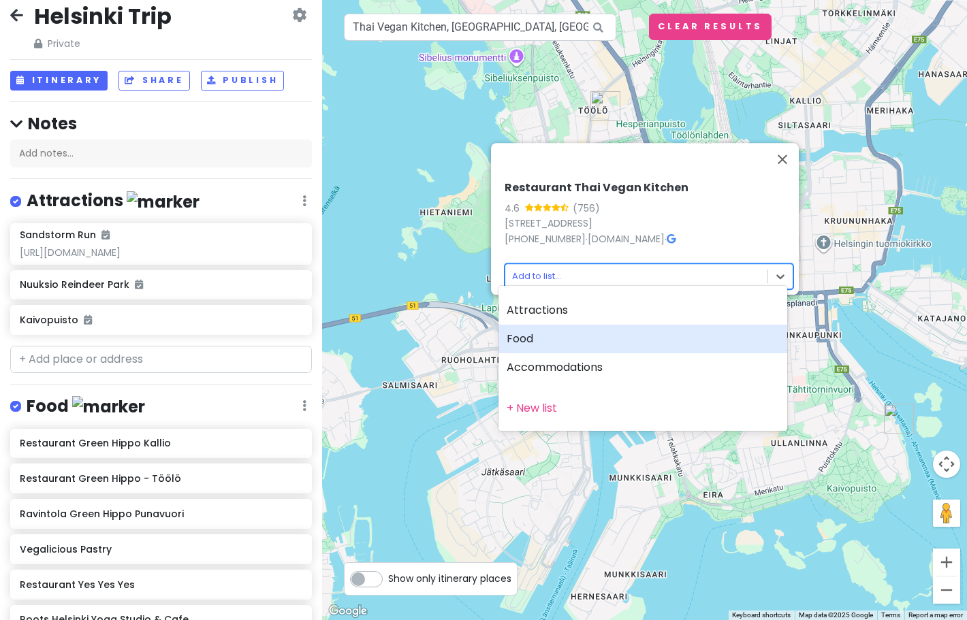
click at [617, 337] on div "Food" at bounding box center [642, 339] width 289 height 29
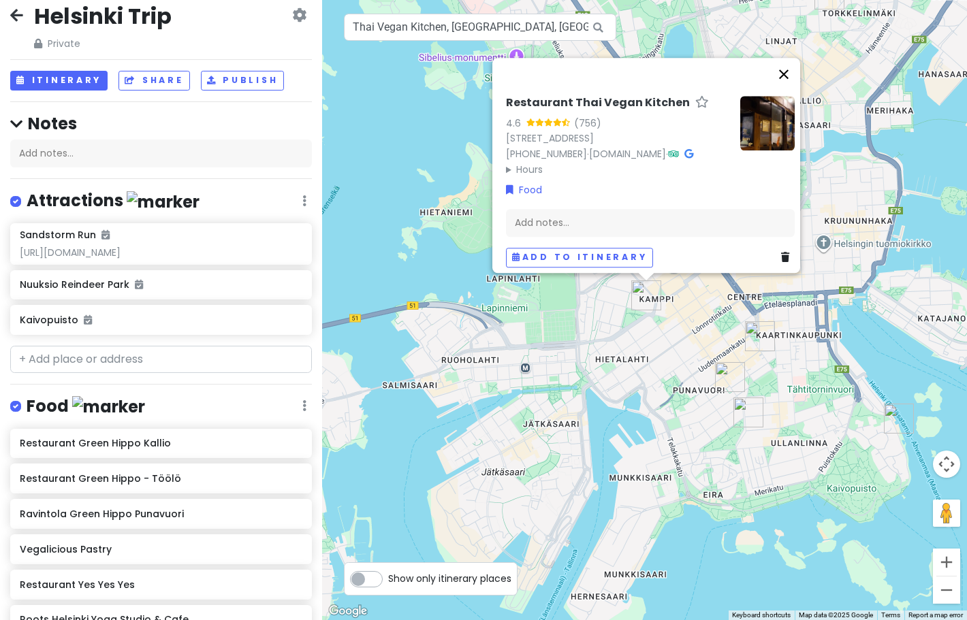
click at [797, 71] on button "Close" at bounding box center [783, 74] width 33 height 33
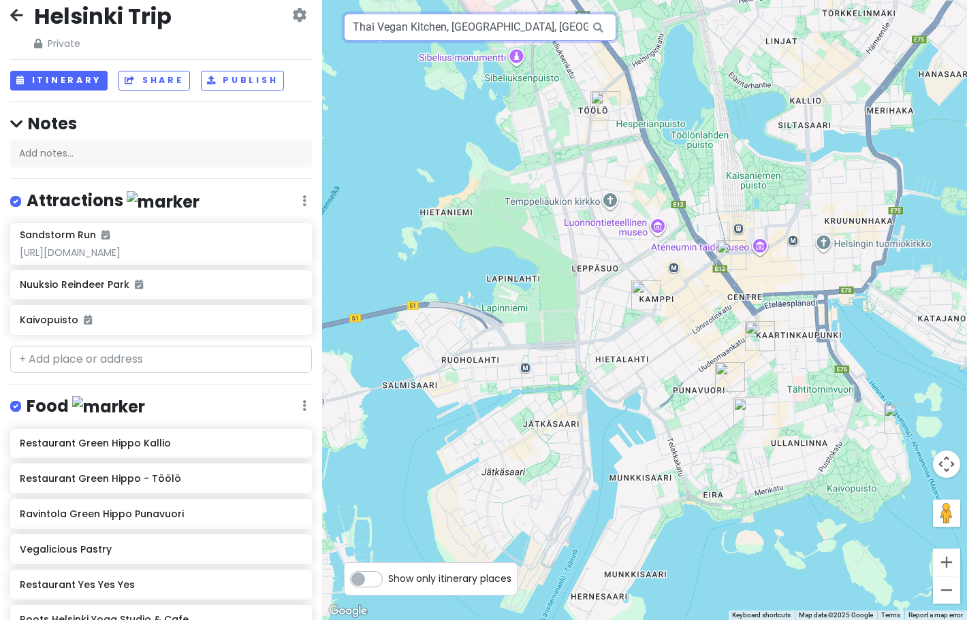
click at [560, 33] on input "Thai Vegan Kitchen, [GEOGRAPHIC_DATA], [GEOGRAPHIC_DATA], [GEOGRAPHIC_DATA]" at bounding box center [480, 27] width 272 height 27
drag, startPoint x: 354, startPoint y: 27, endPoint x: 574, endPoint y: 54, distance: 221.7
click at [575, 55] on div "Thai Vegan Kitchen, [GEOGRAPHIC_DATA], [GEOGRAPHIC_DATA], [GEOGRAPHIC_DATA] Key…" at bounding box center [644, 310] width 645 height 620
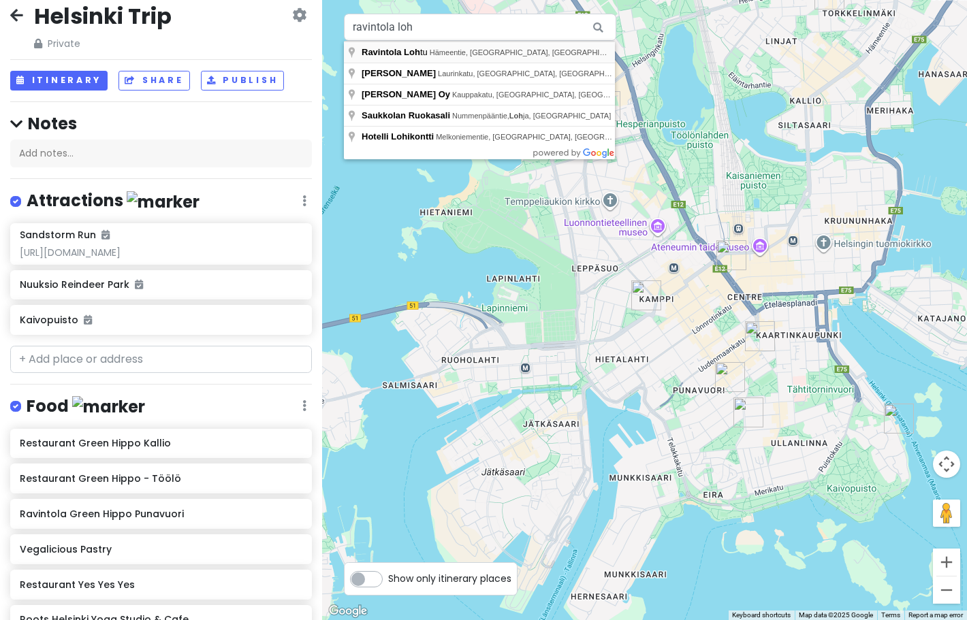
type input "Ravintola Lohtu, [GEOGRAPHIC_DATA], [GEOGRAPHIC_DATA], [GEOGRAPHIC_DATA]"
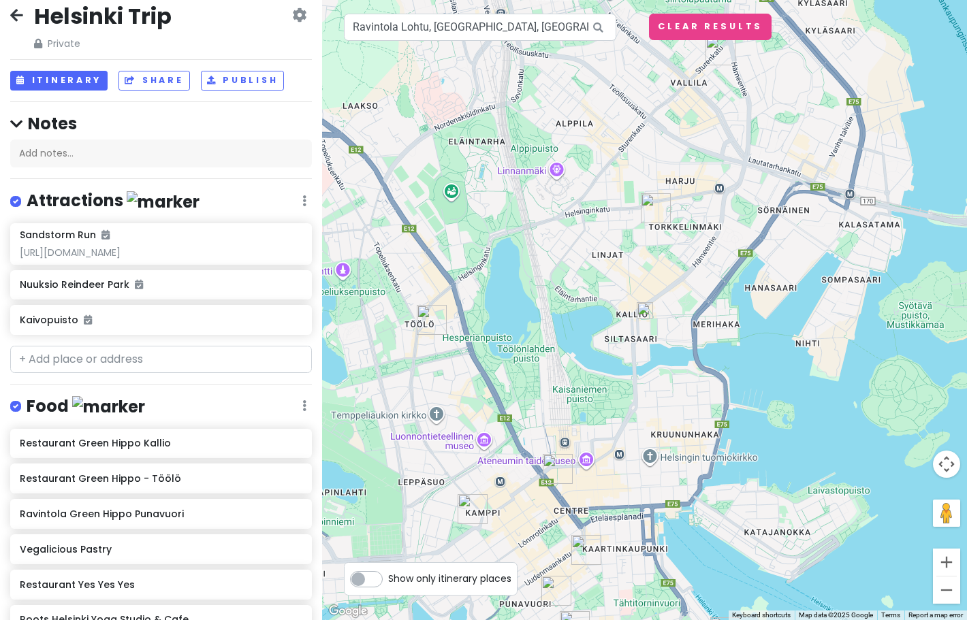
click at [645, 310] on img at bounding box center [645, 310] width 16 height 16
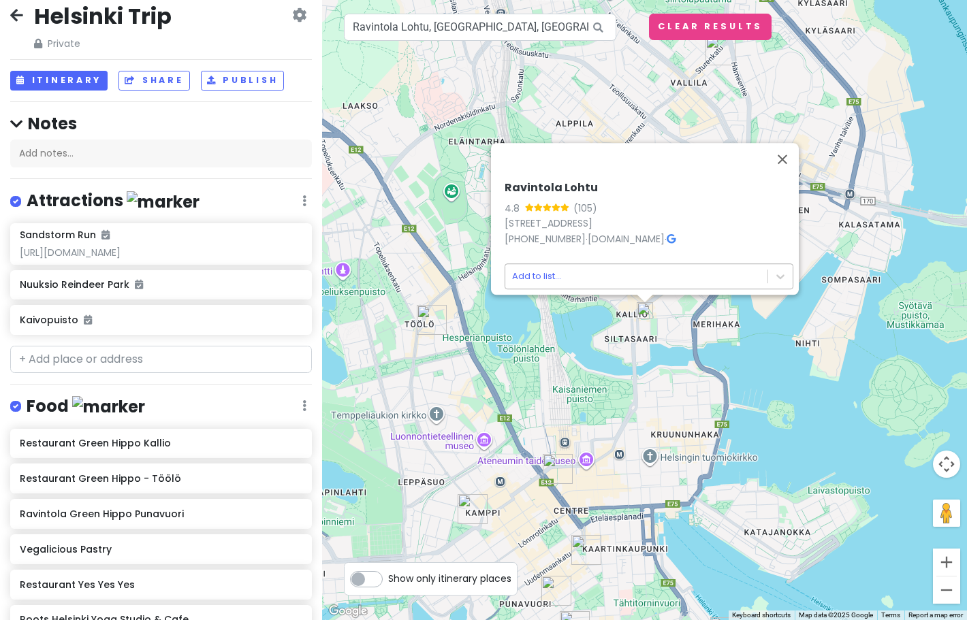
click at [624, 274] on body "[GEOGRAPHIC_DATA] Trip Private Change Dates Make a Copy Delete Trip Give Feedba…" at bounding box center [483, 310] width 967 height 620
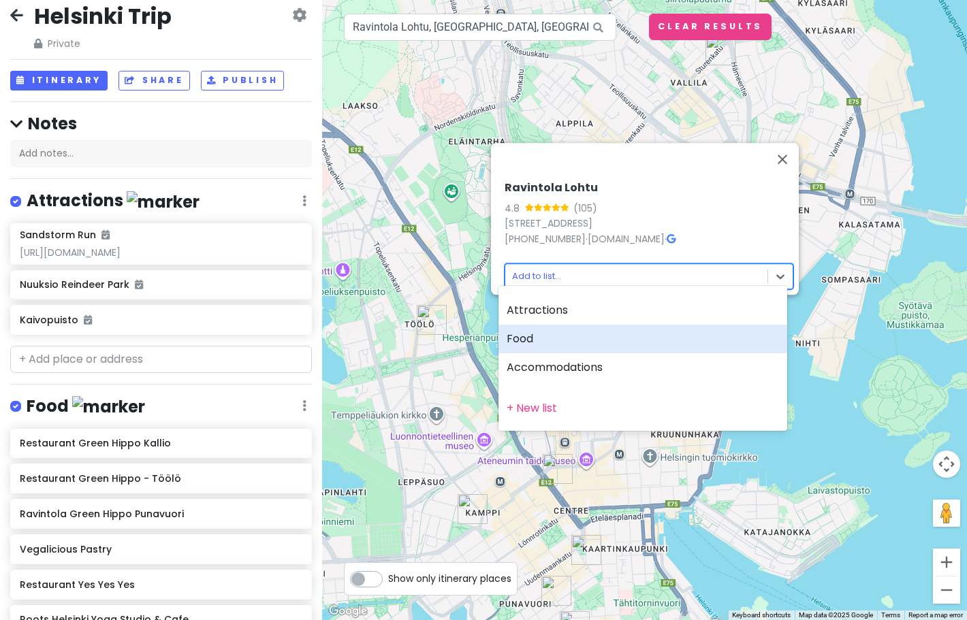
click at [611, 334] on div "Food" at bounding box center [642, 339] width 289 height 29
